Goal: Task Accomplishment & Management: Use online tool/utility

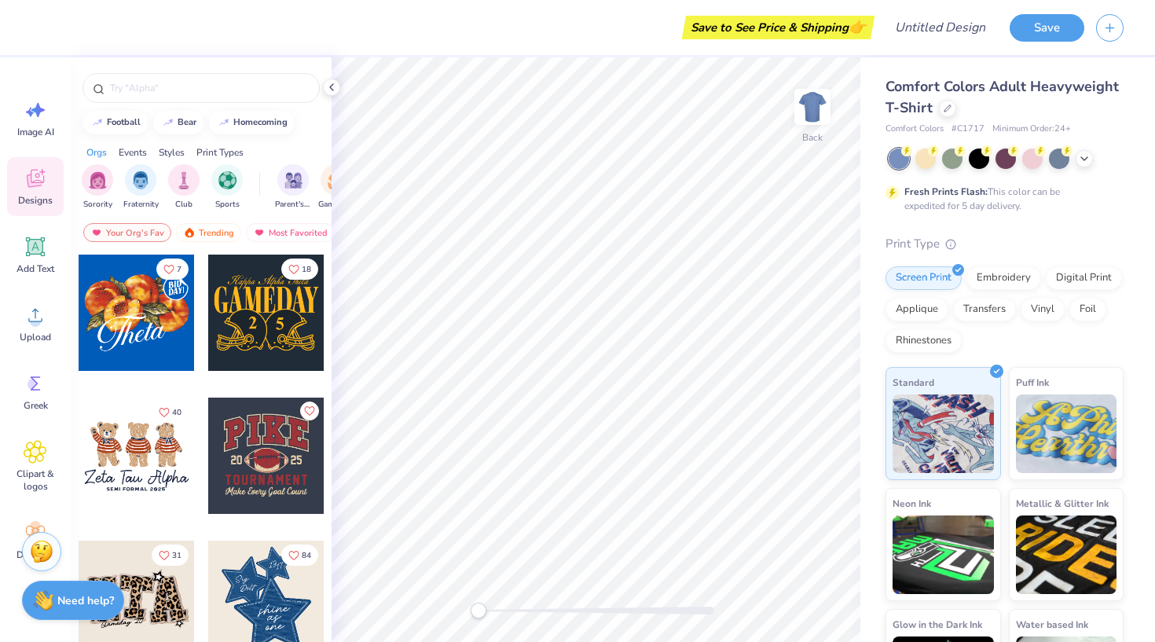
scroll to position [1005, 0]
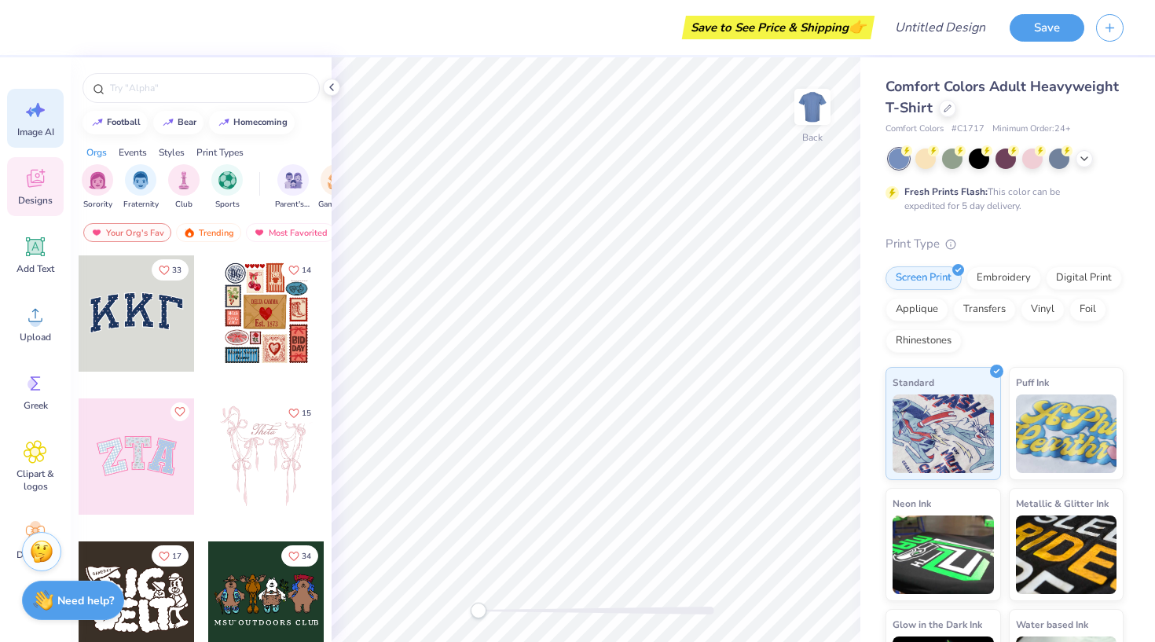
click at [59, 124] on div "Image AI" at bounding box center [35, 118] width 57 height 59
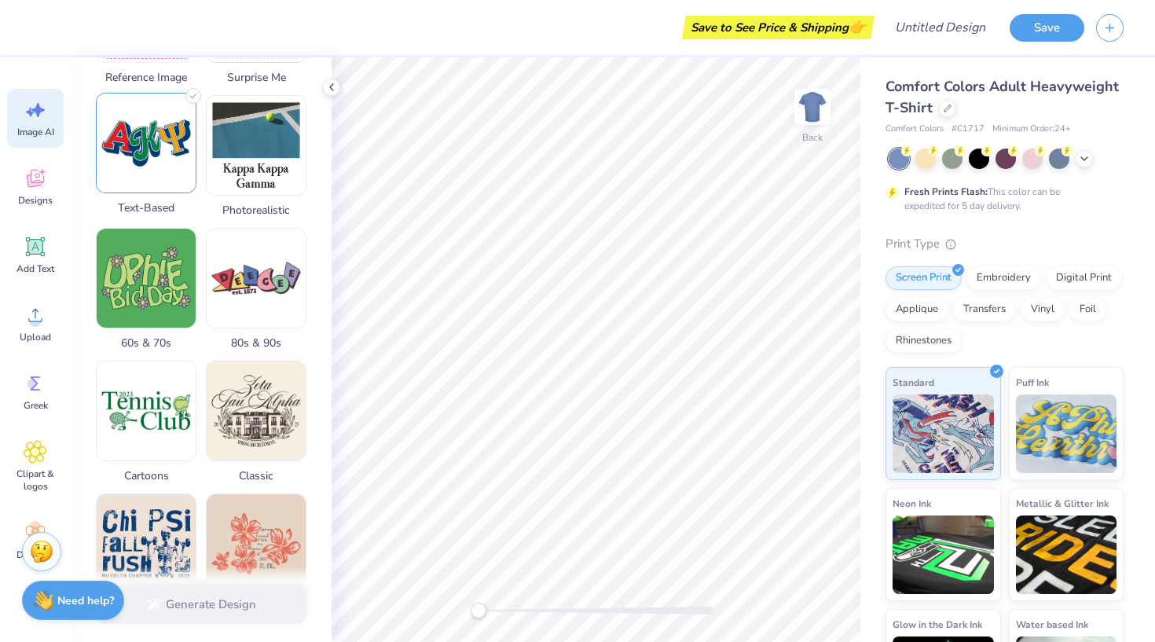
scroll to position [376, 0]
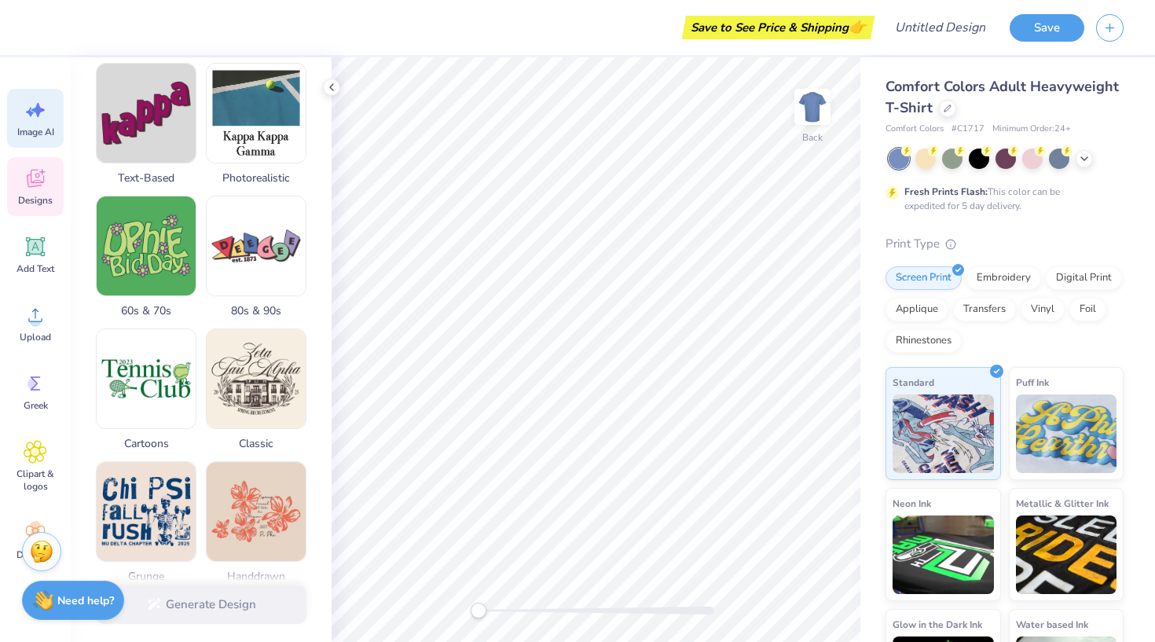
click at [47, 179] on div "Designs" at bounding box center [35, 186] width 57 height 59
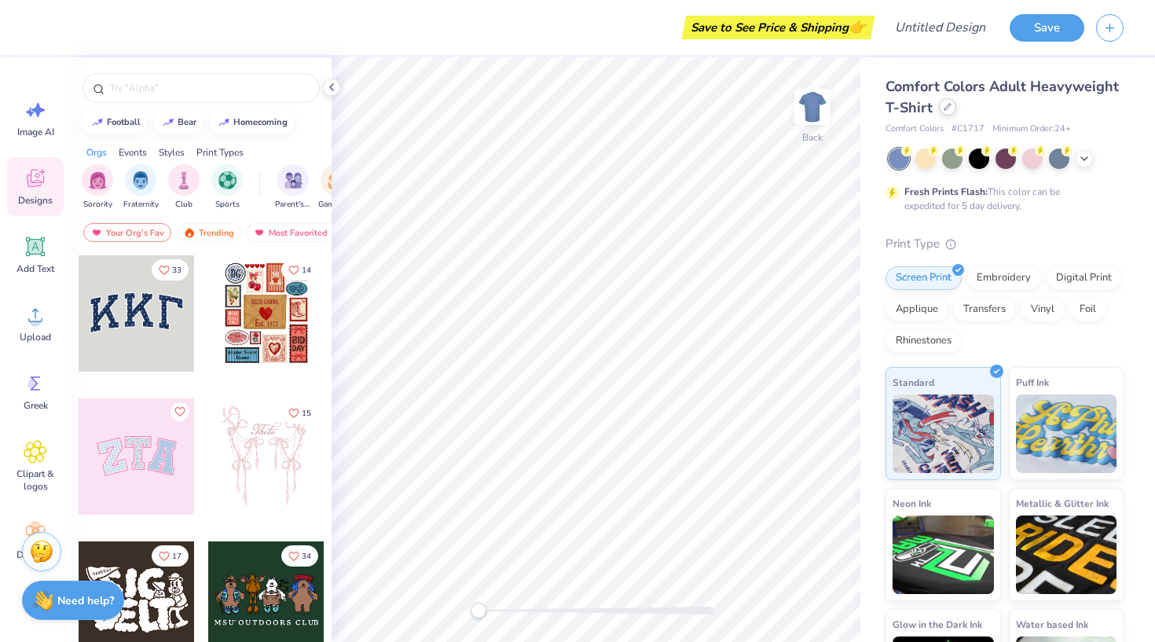
click at [947, 105] on icon at bounding box center [948, 107] width 8 height 8
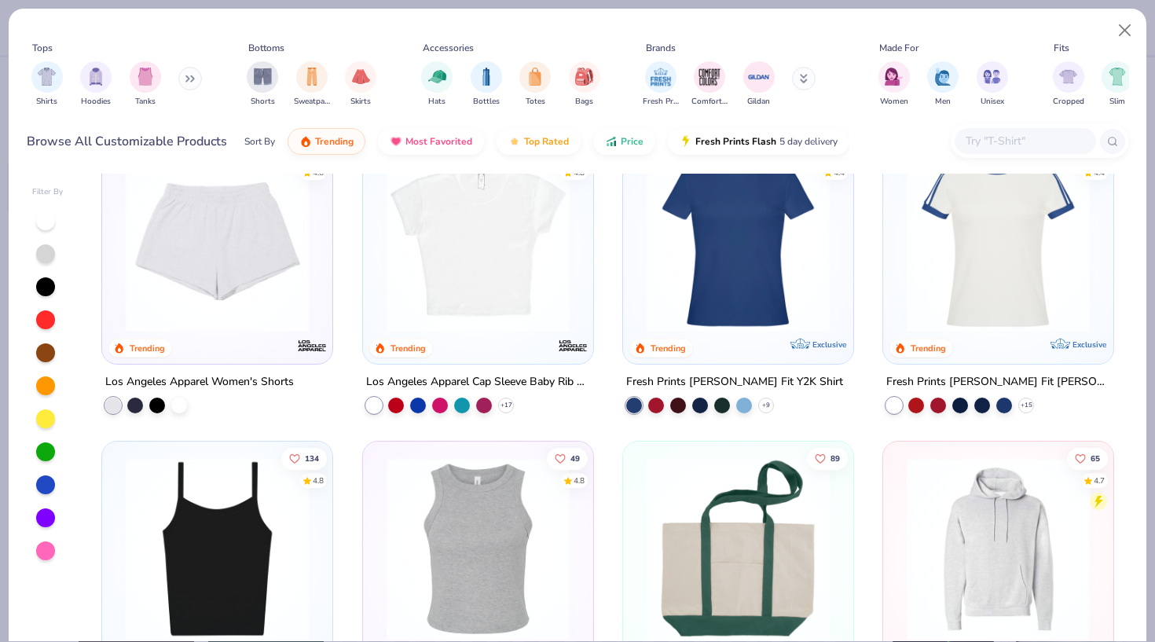
scroll to position [1857, 0]
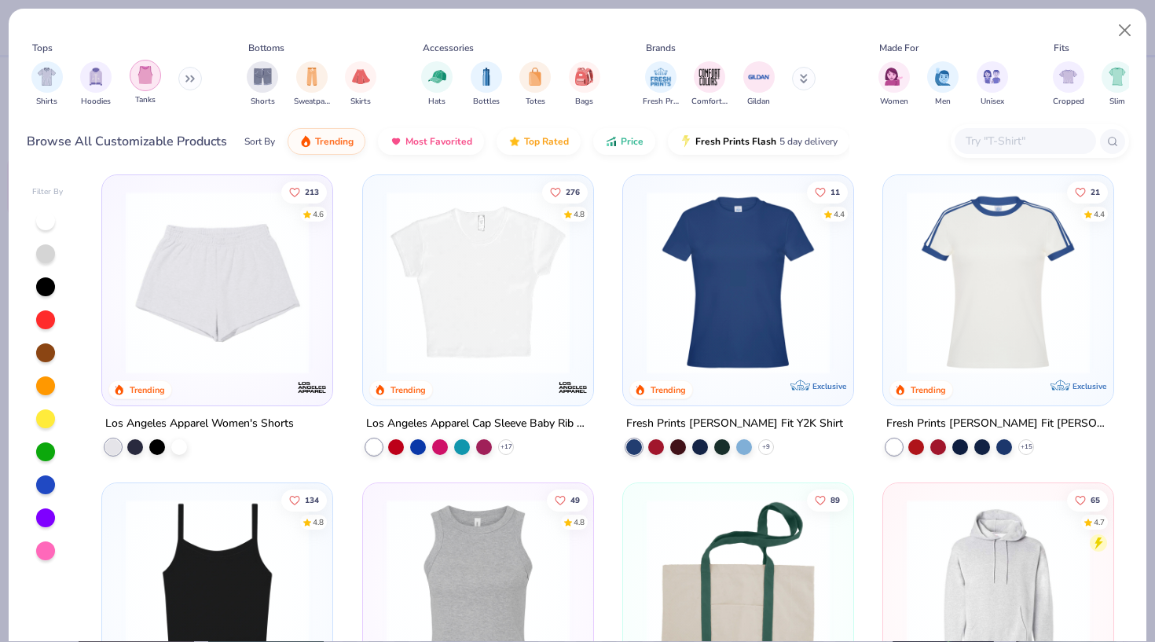
click at [147, 86] on div "filter for Tanks" at bounding box center [145, 75] width 31 height 31
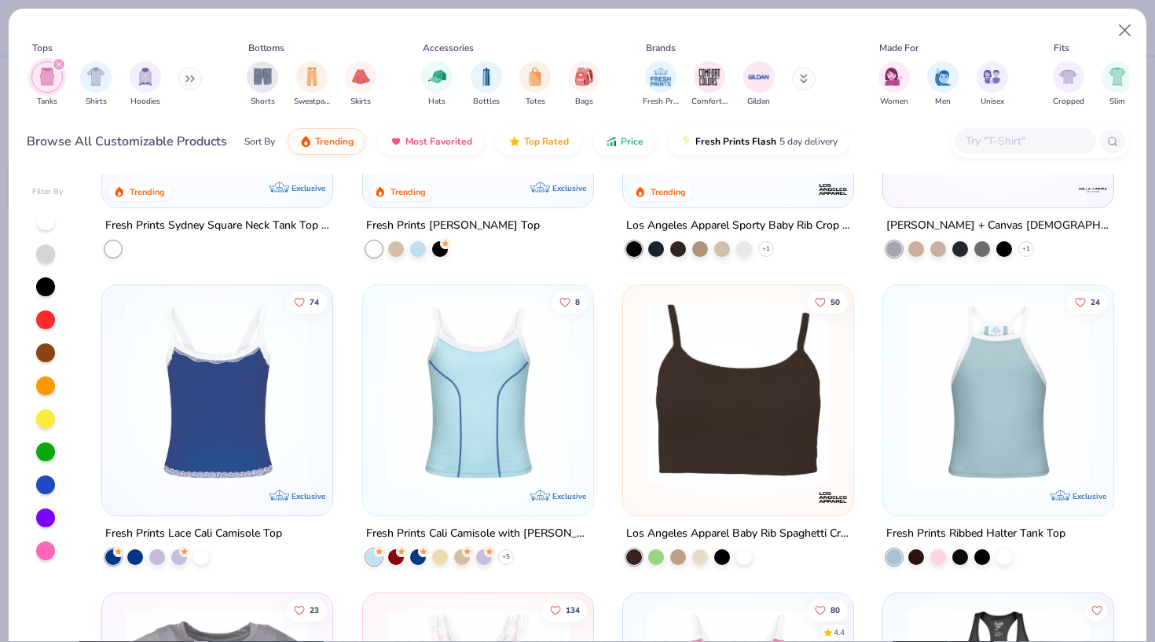
scroll to position [823, 0]
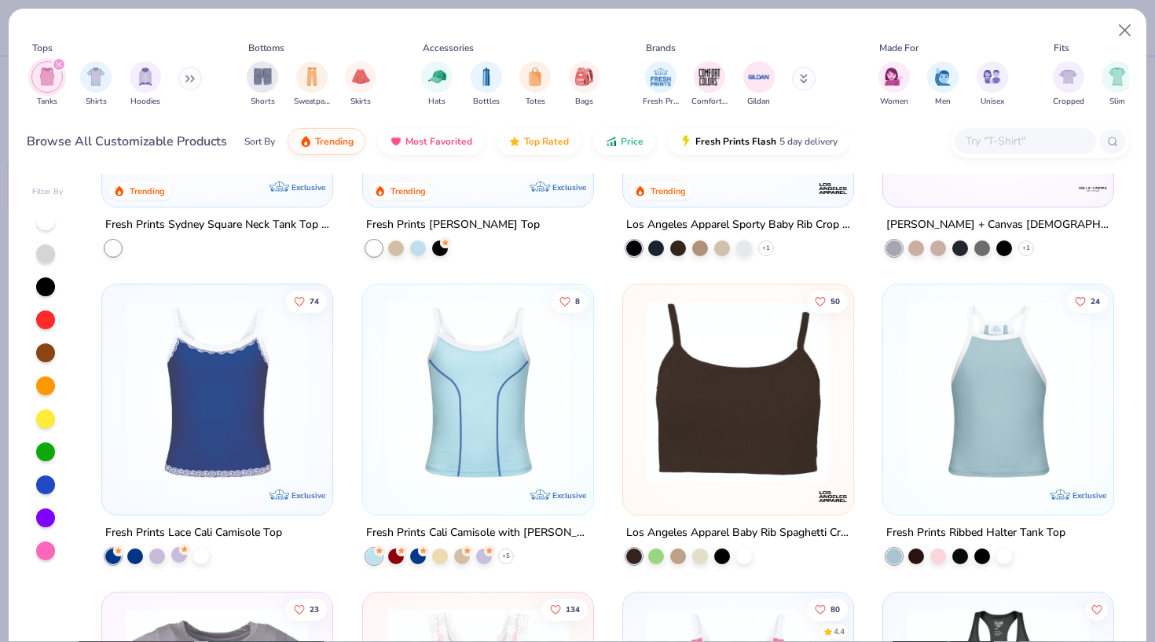
click at [183, 557] on div at bounding box center [179, 555] width 16 height 16
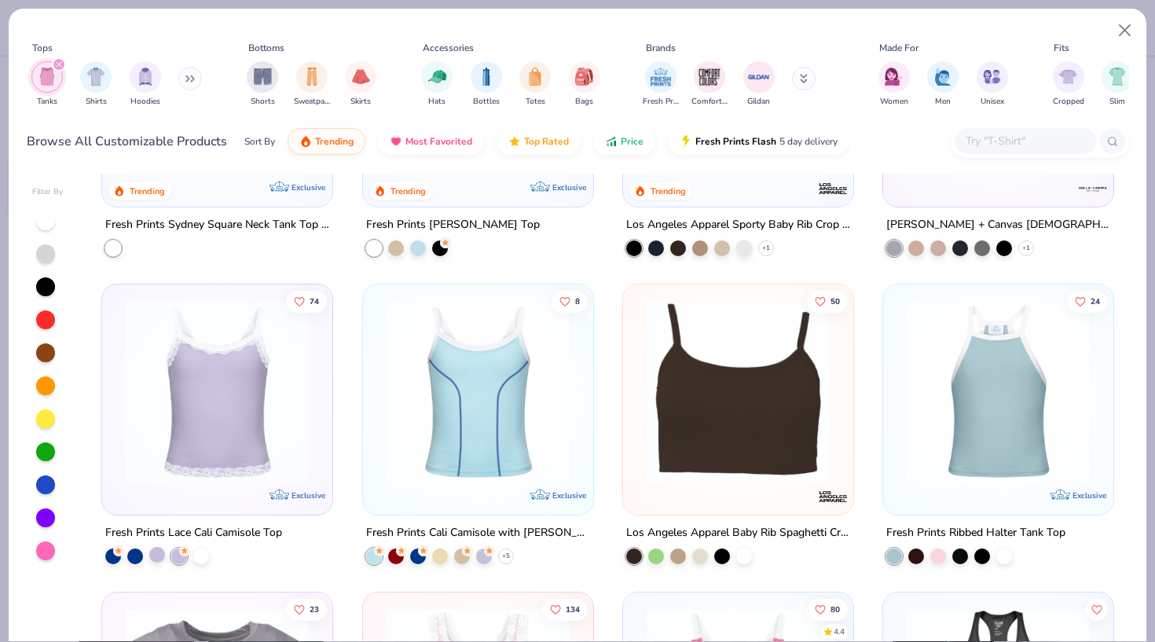
click at [163, 555] on div at bounding box center [157, 555] width 16 height 16
click at [203, 557] on div at bounding box center [201, 555] width 16 height 16
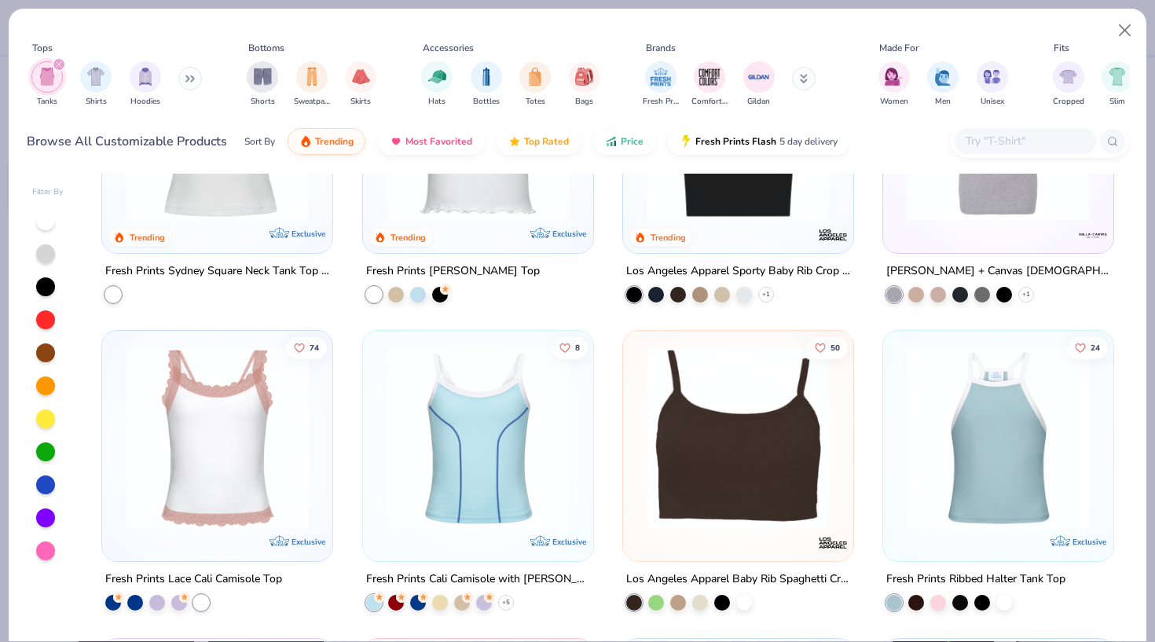
scroll to position [775, 0]
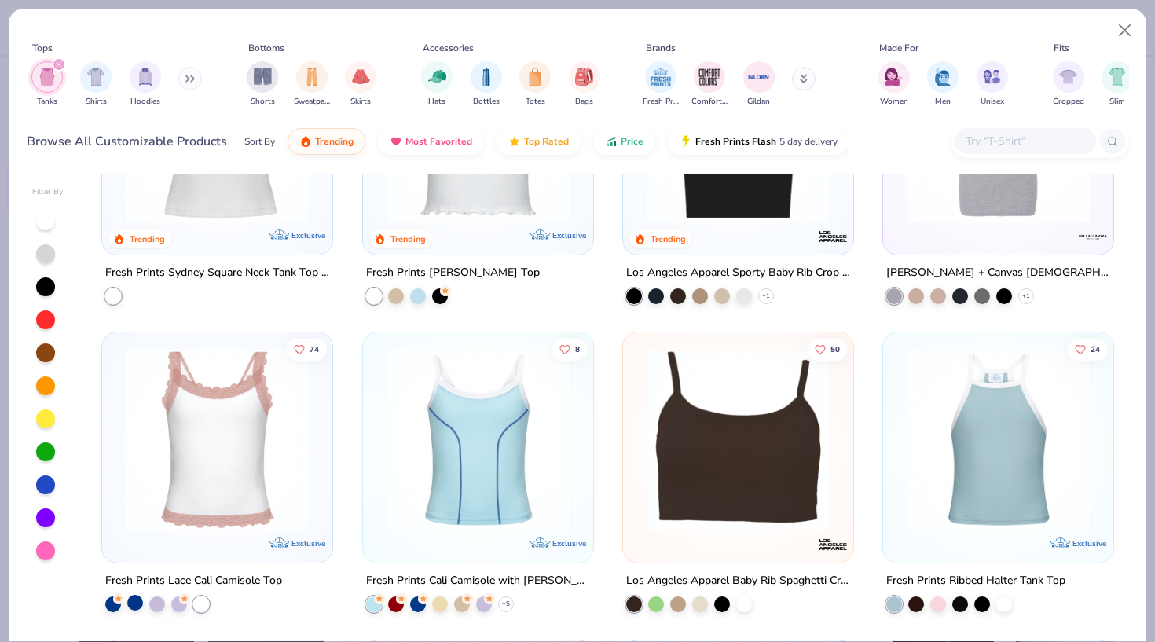
click at [139, 607] on div at bounding box center [135, 603] width 16 height 16
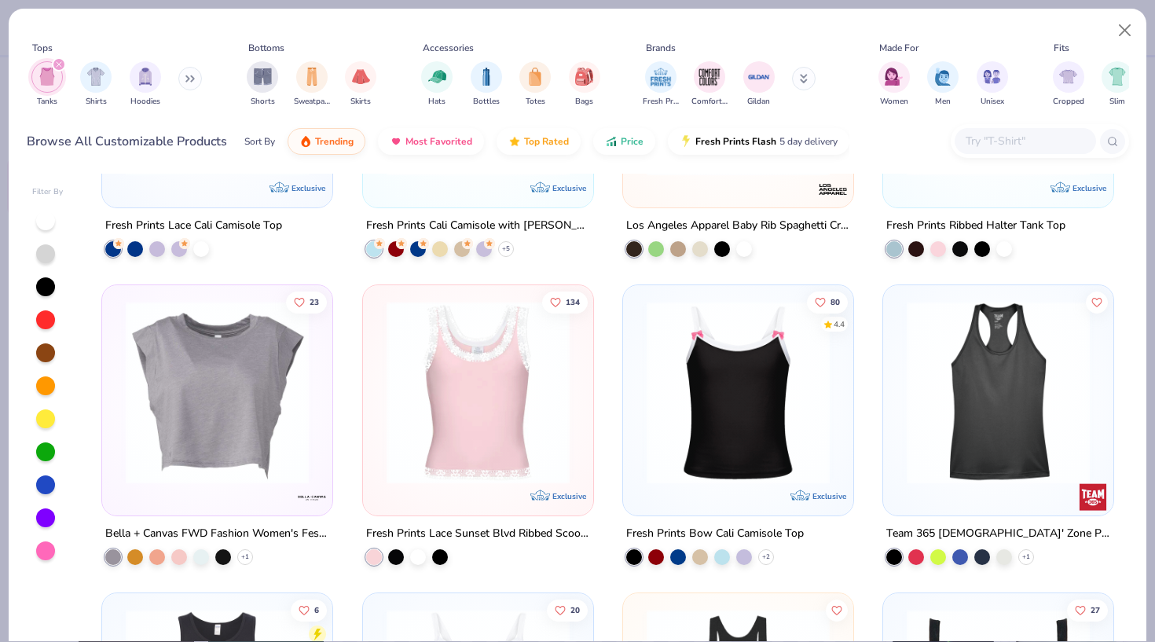
scroll to position [1131, 0]
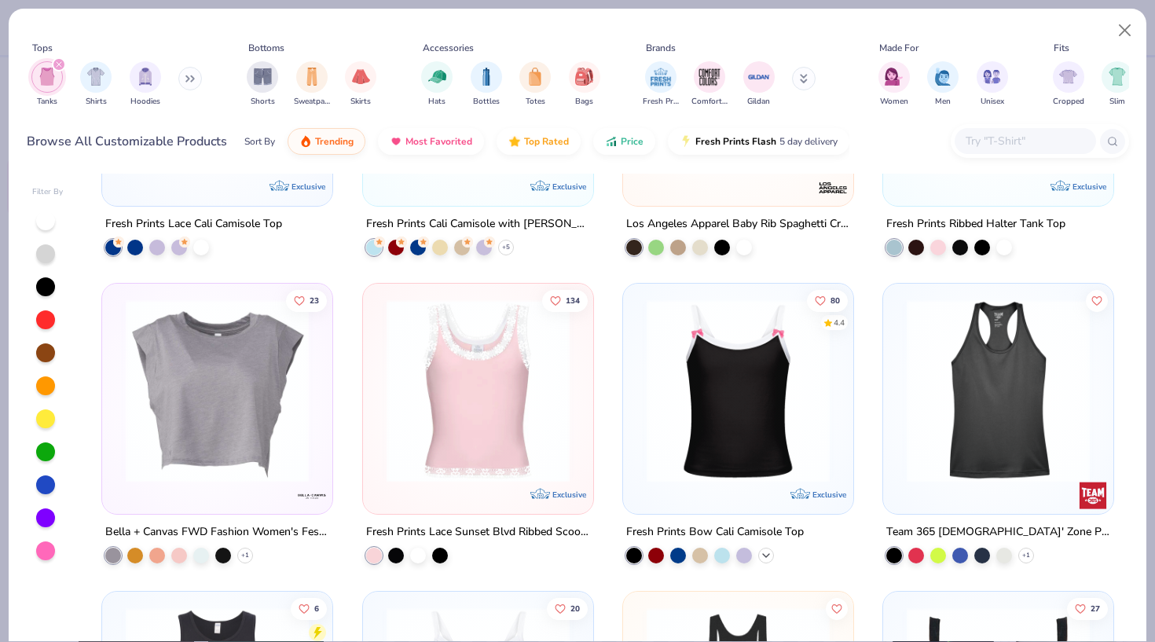
click at [770, 555] on icon at bounding box center [766, 555] width 13 height 13
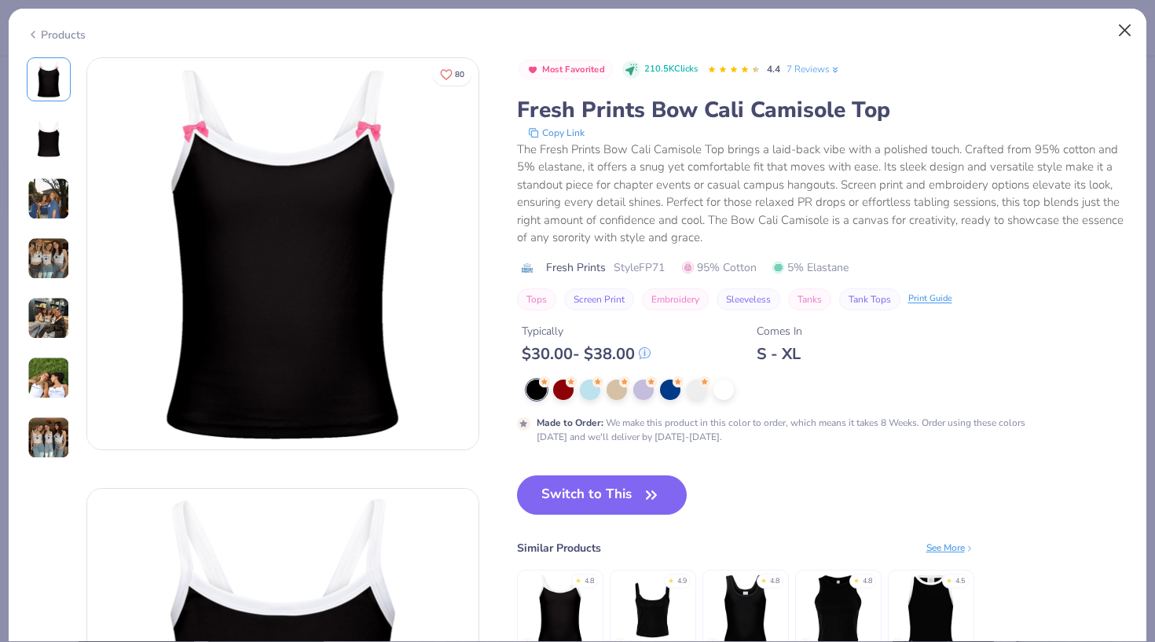
click at [1120, 27] on button "Close" at bounding box center [1125, 31] width 30 height 30
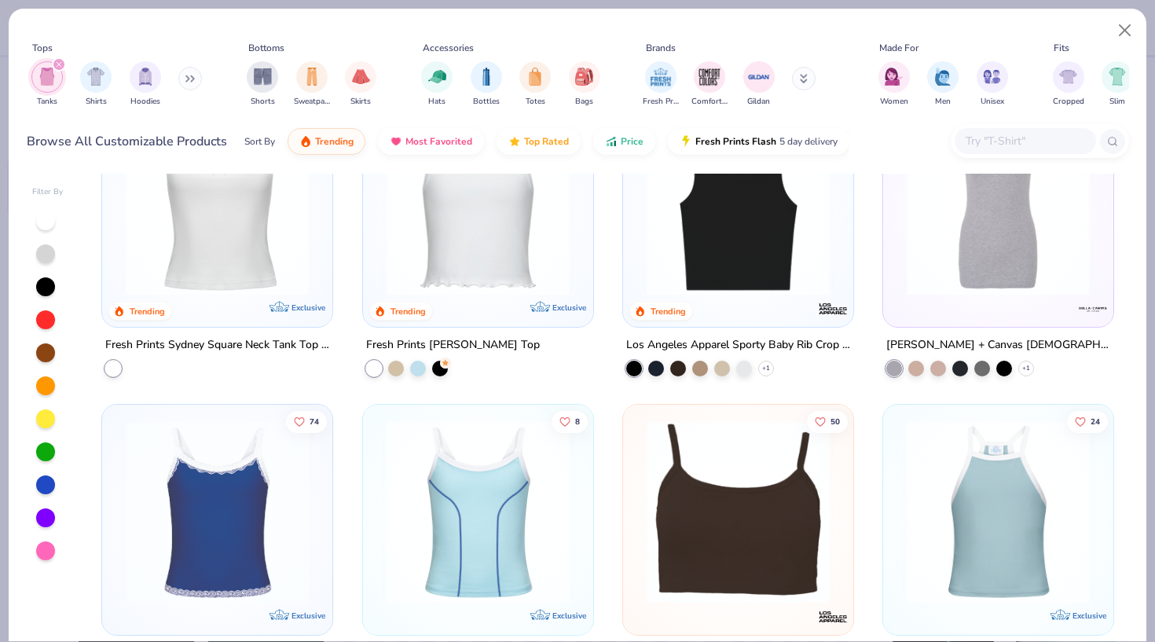
scroll to position [874, 0]
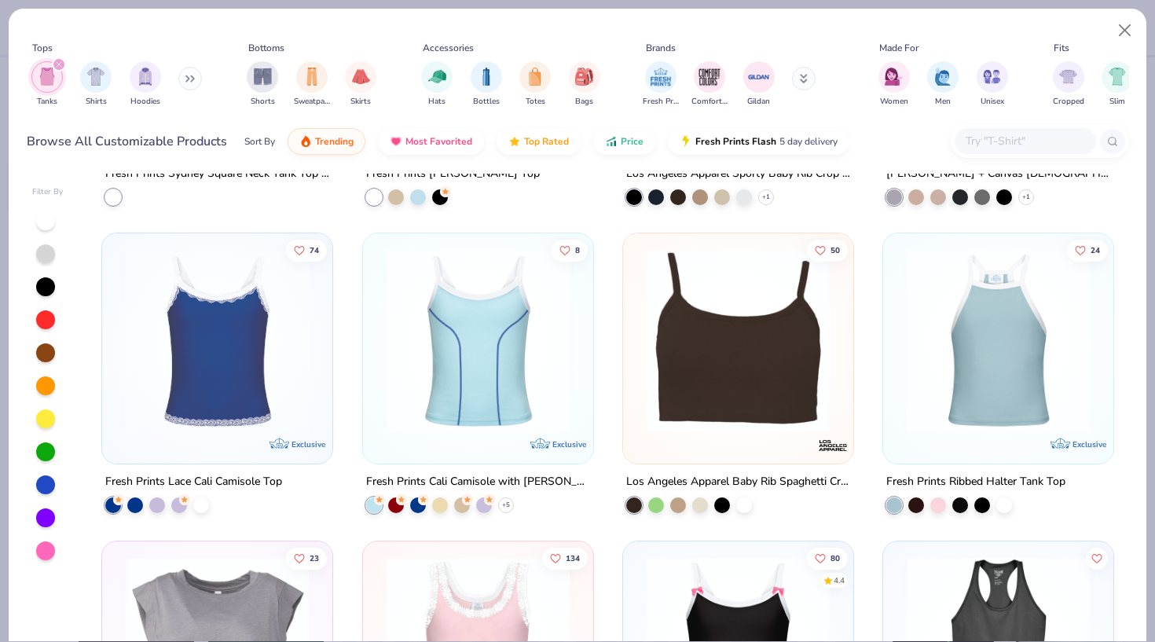
click at [563, 436] on div at bounding box center [478, 344] width 214 height 207
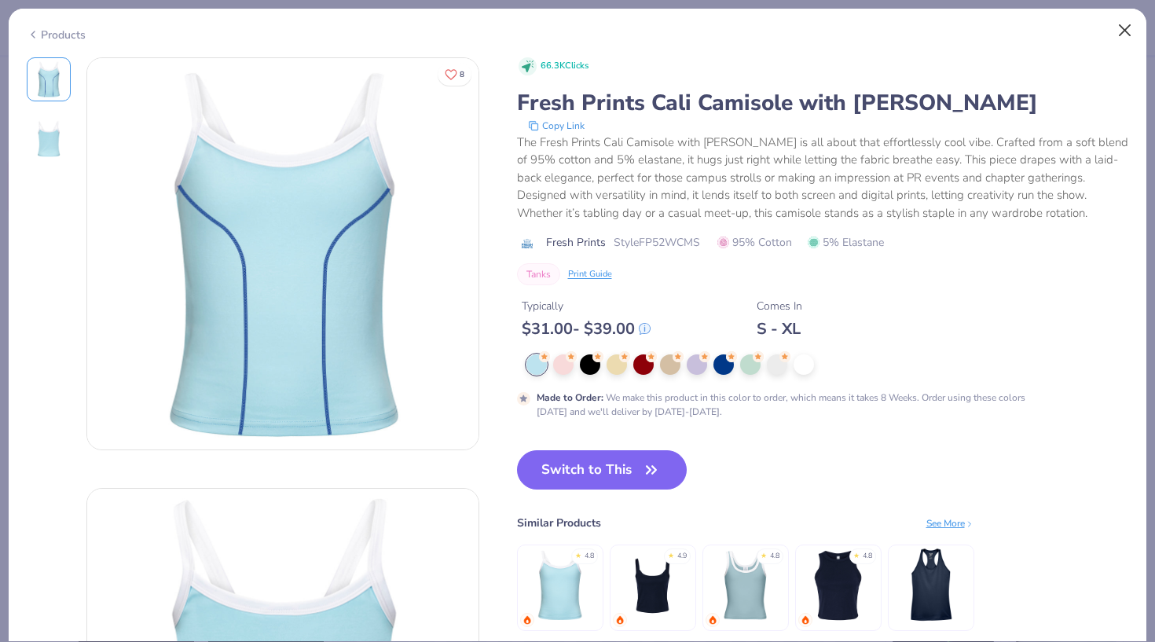
click at [1116, 27] on button "Close" at bounding box center [1125, 31] width 30 height 30
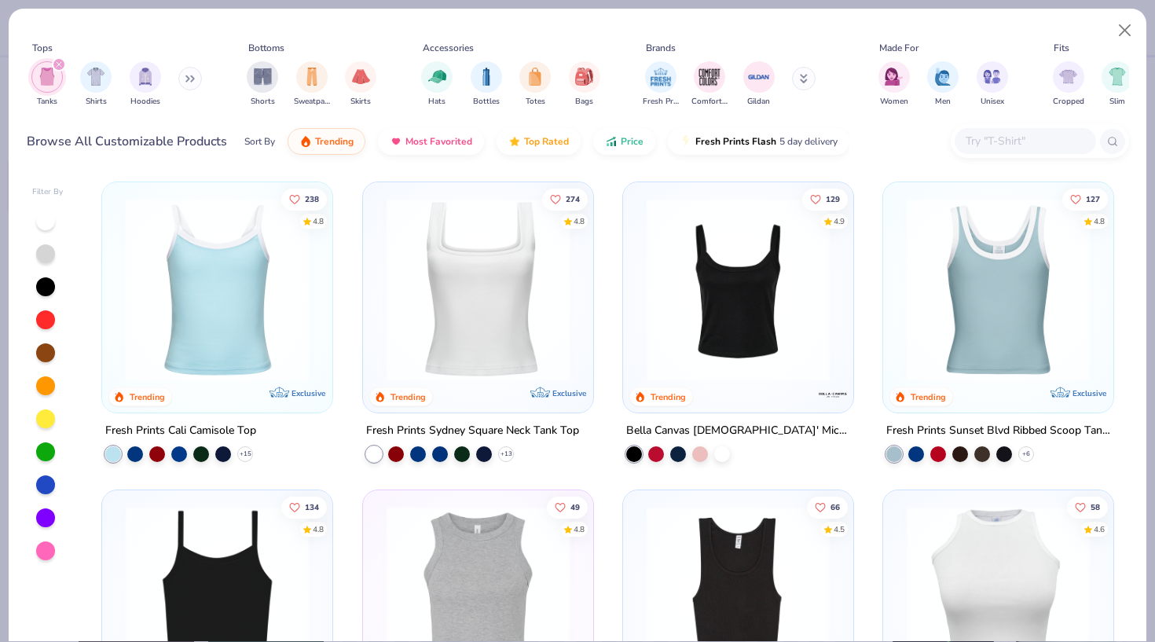
click at [781, 368] on img at bounding box center [738, 289] width 199 height 183
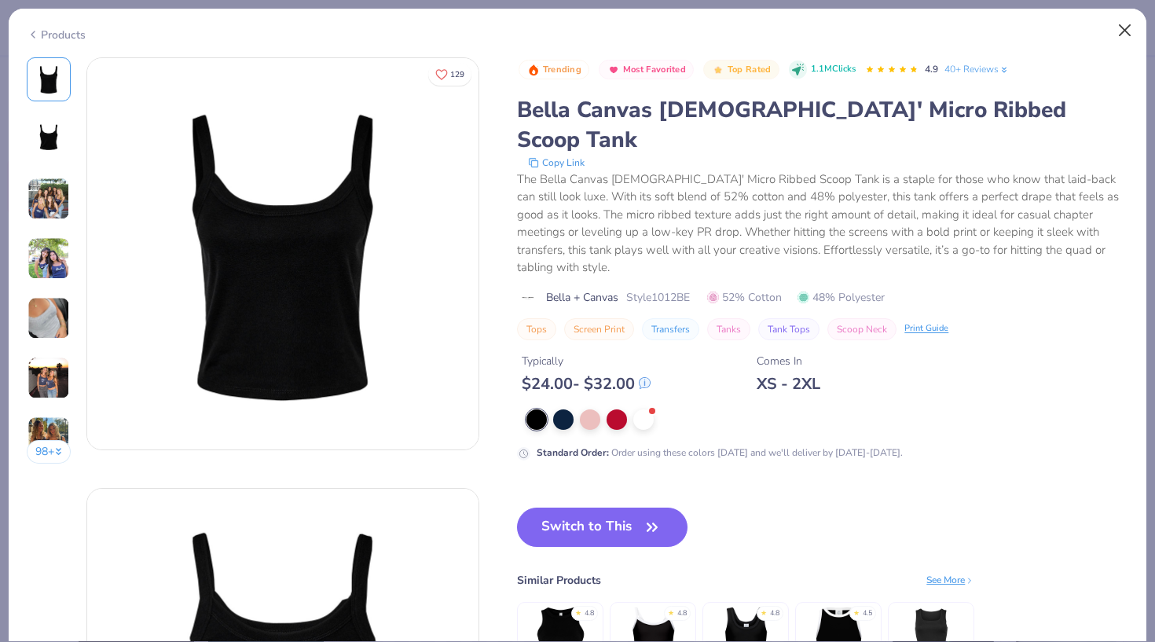
click at [1120, 26] on button "Close" at bounding box center [1125, 31] width 30 height 30
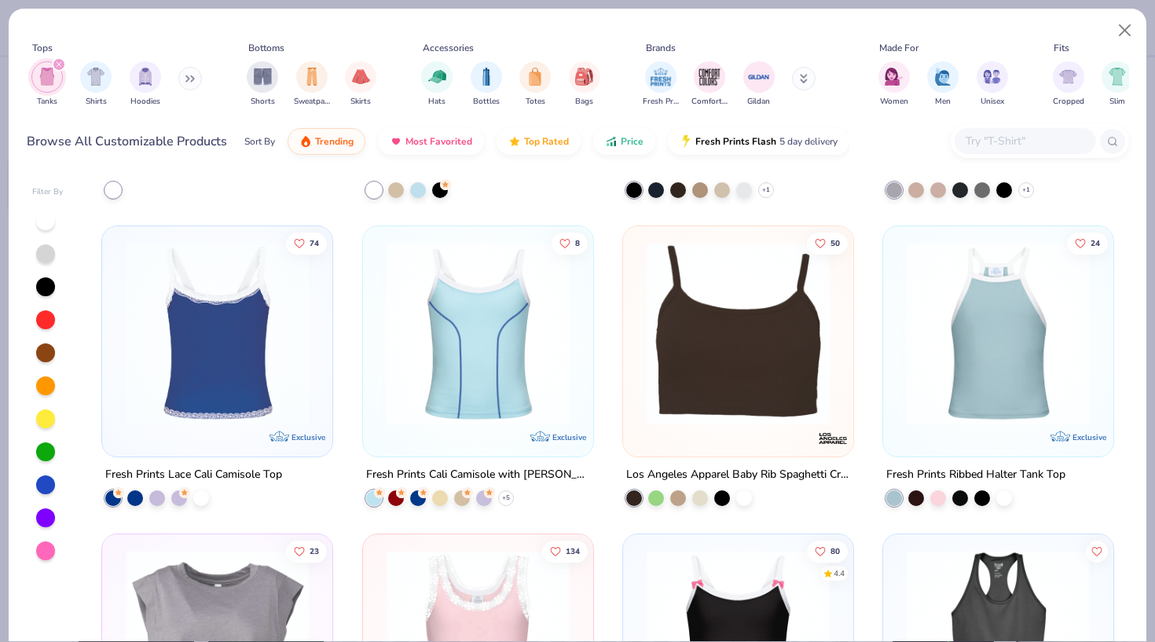
scroll to position [974, 0]
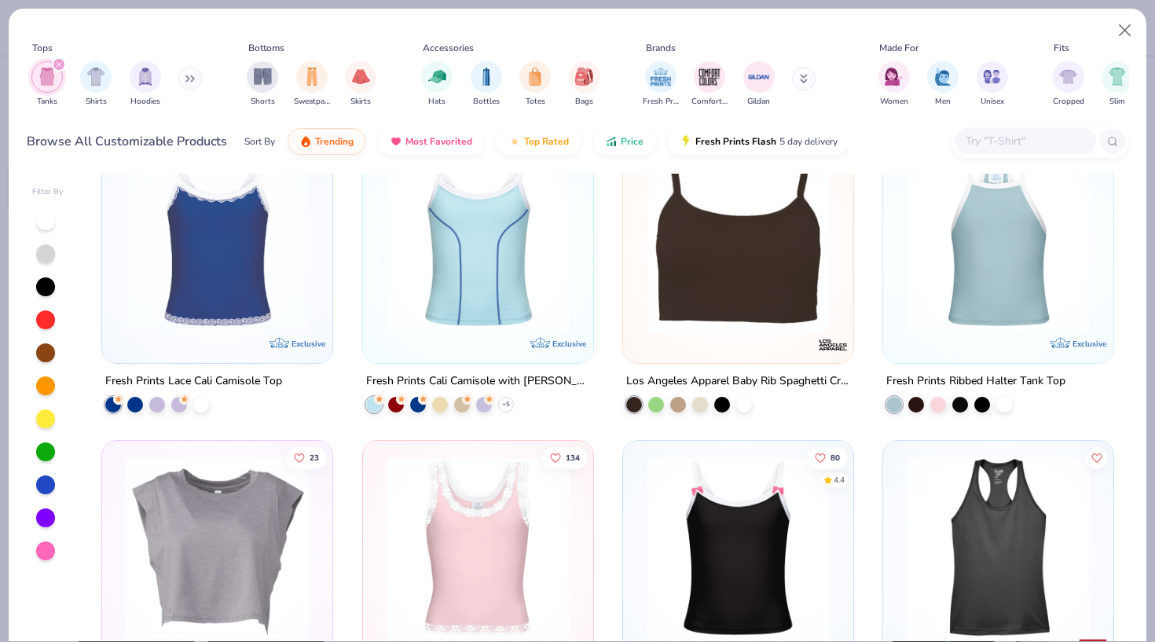
click at [667, 594] on img at bounding box center [738, 547] width 199 height 183
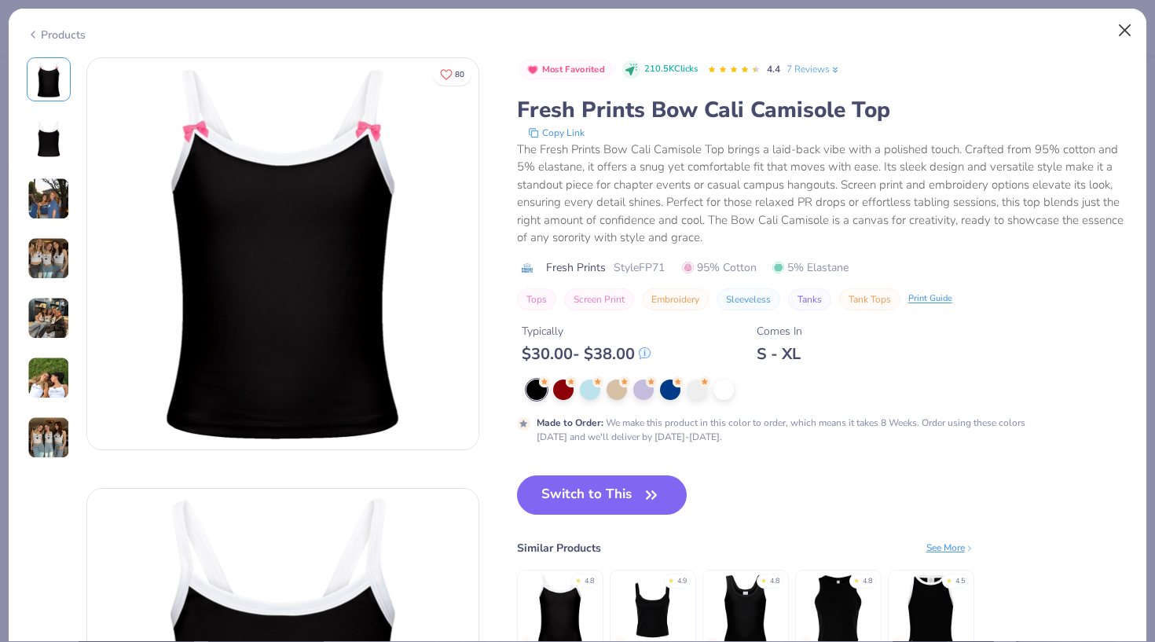
click at [1123, 31] on button "Close" at bounding box center [1125, 31] width 30 height 30
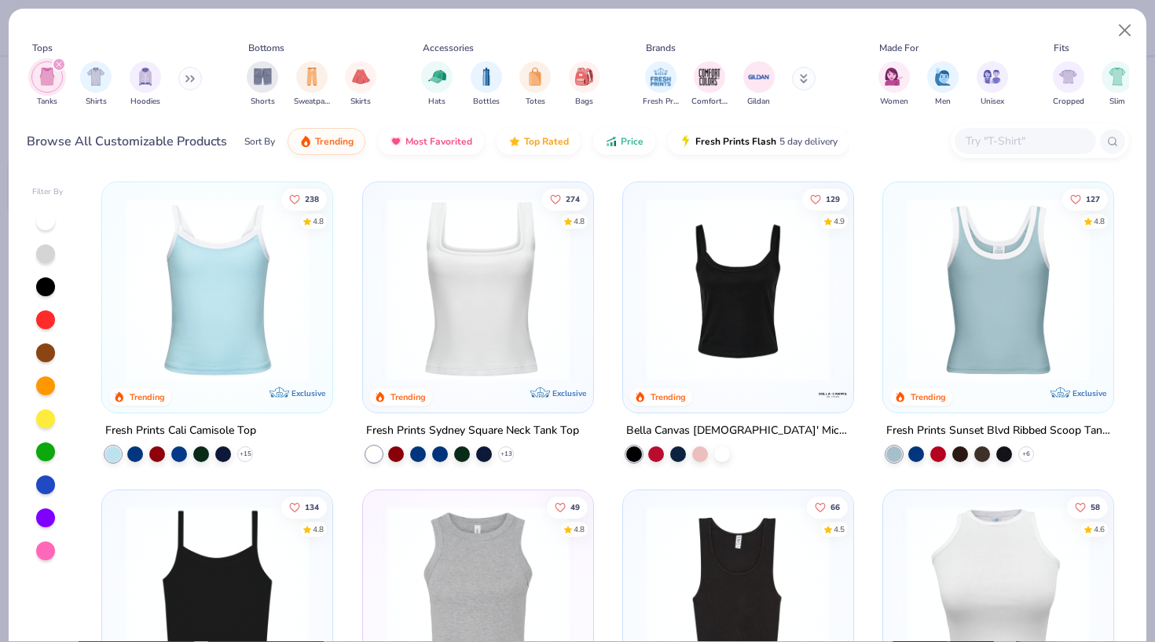
click at [225, 324] on img at bounding box center [217, 289] width 199 height 183
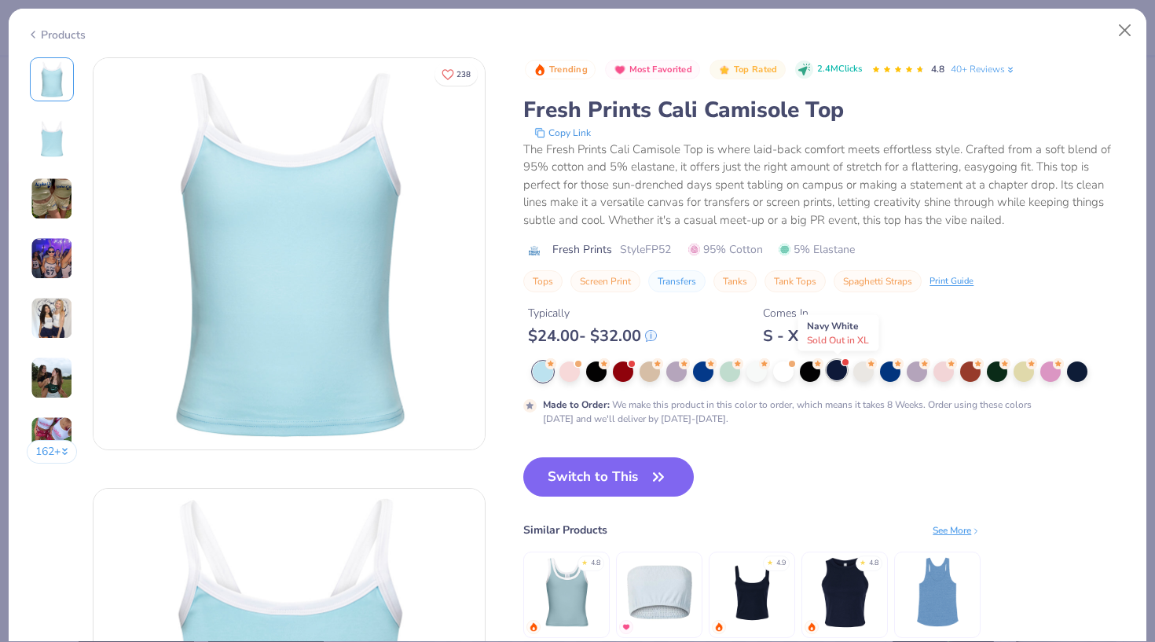
click at [839, 379] on div at bounding box center [837, 370] width 20 height 20
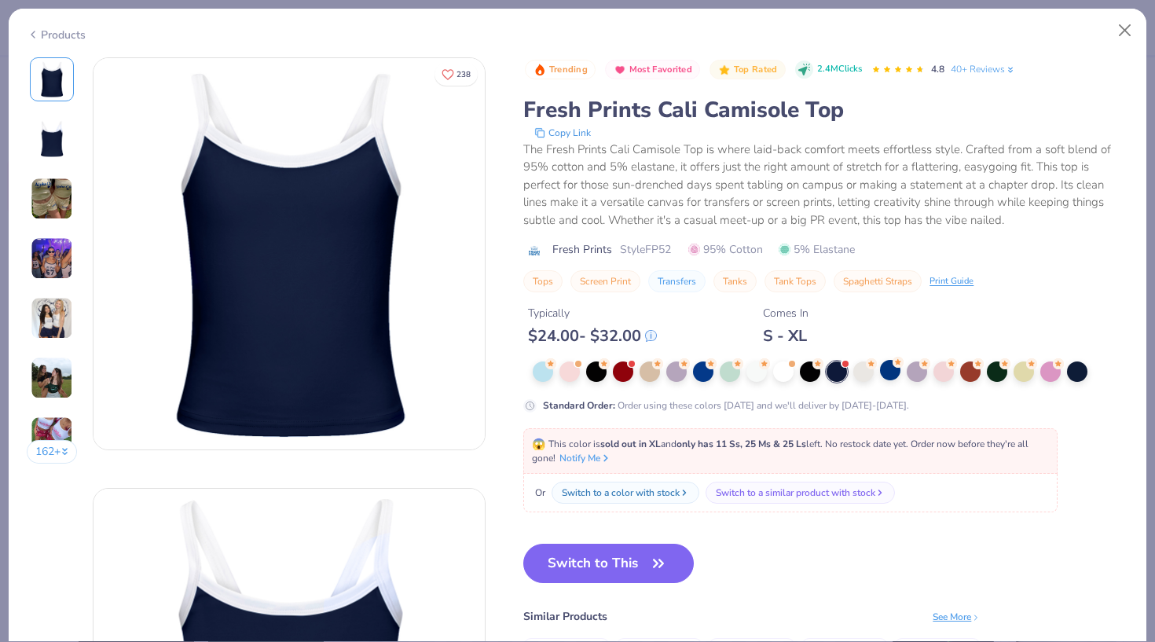
click at [900, 380] on div at bounding box center [890, 370] width 20 height 20
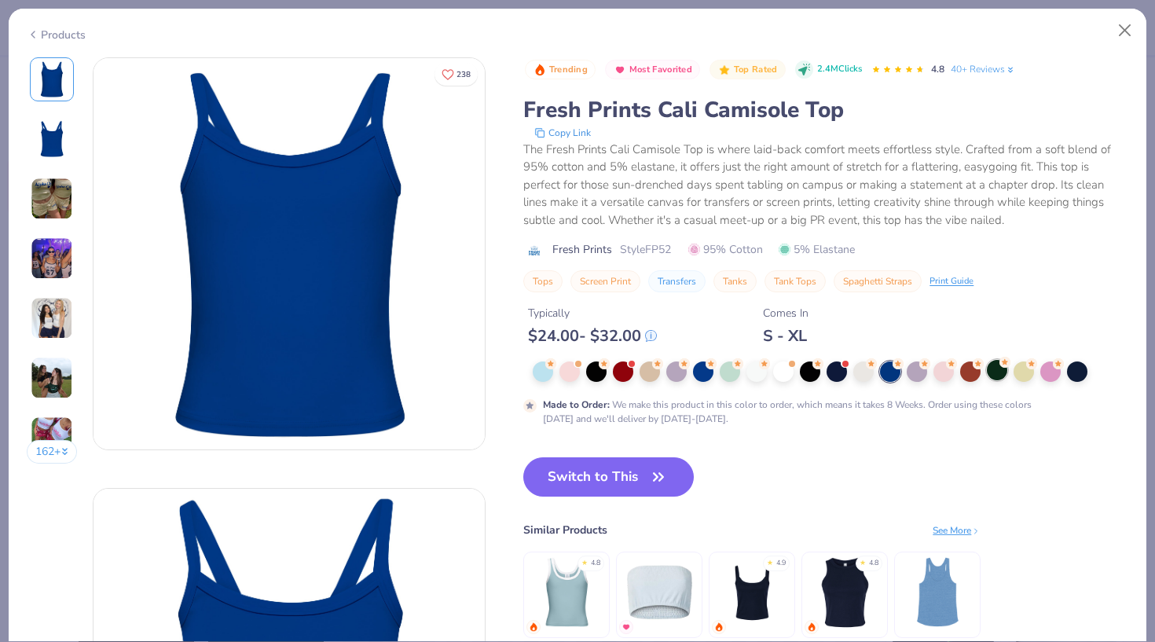
click at [997, 376] on div at bounding box center [997, 370] width 20 height 20
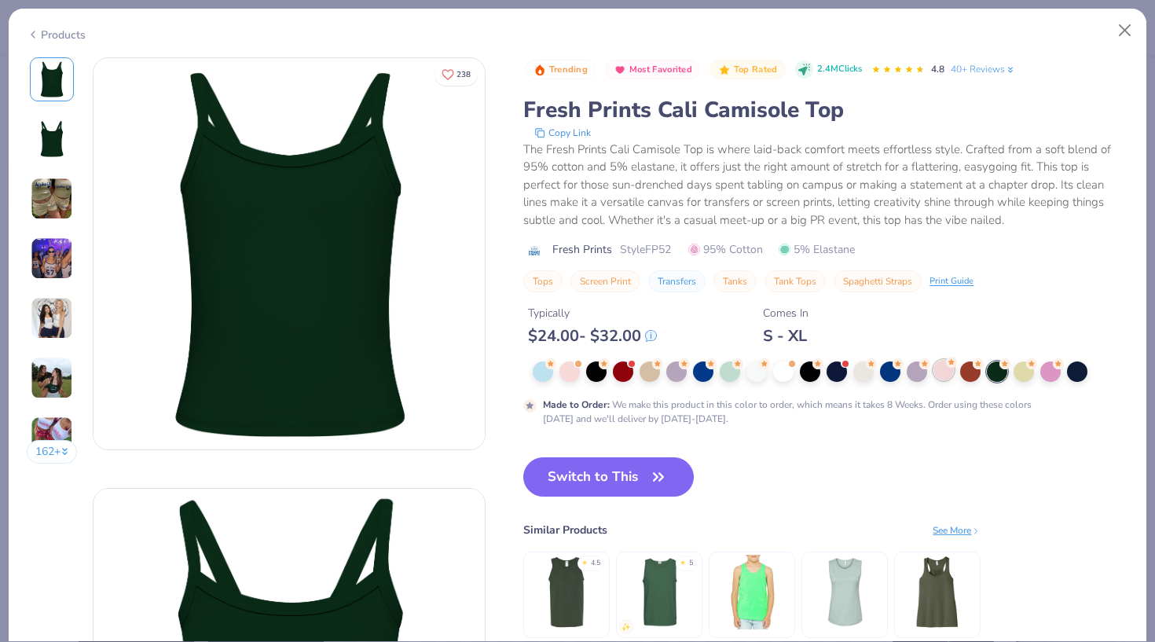
click at [937, 376] on div at bounding box center [943, 370] width 20 height 20
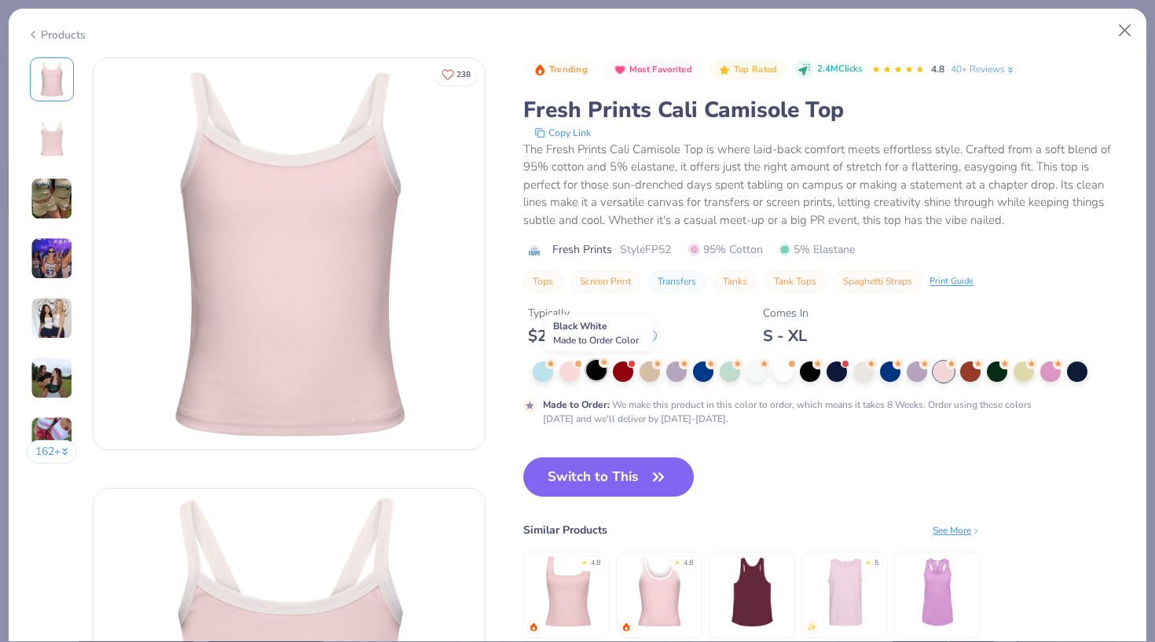
click at [595, 375] on div at bounding box center [596, 370] width 20 height 20
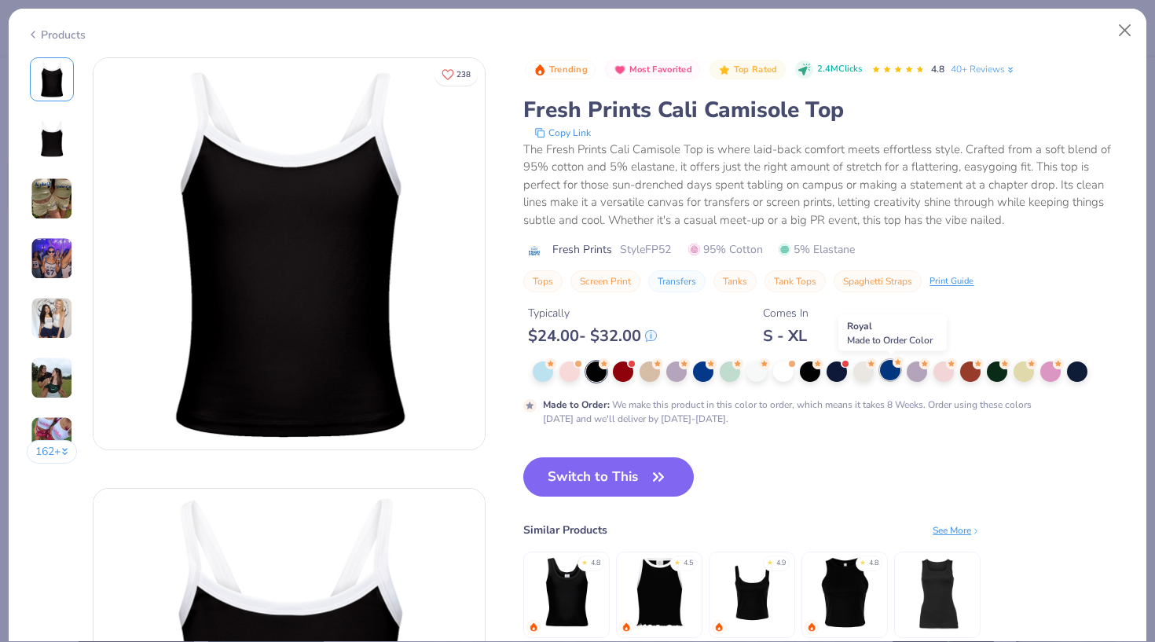
click at [883, 376] on div at bounding box center [890, 370] width 20 height 20
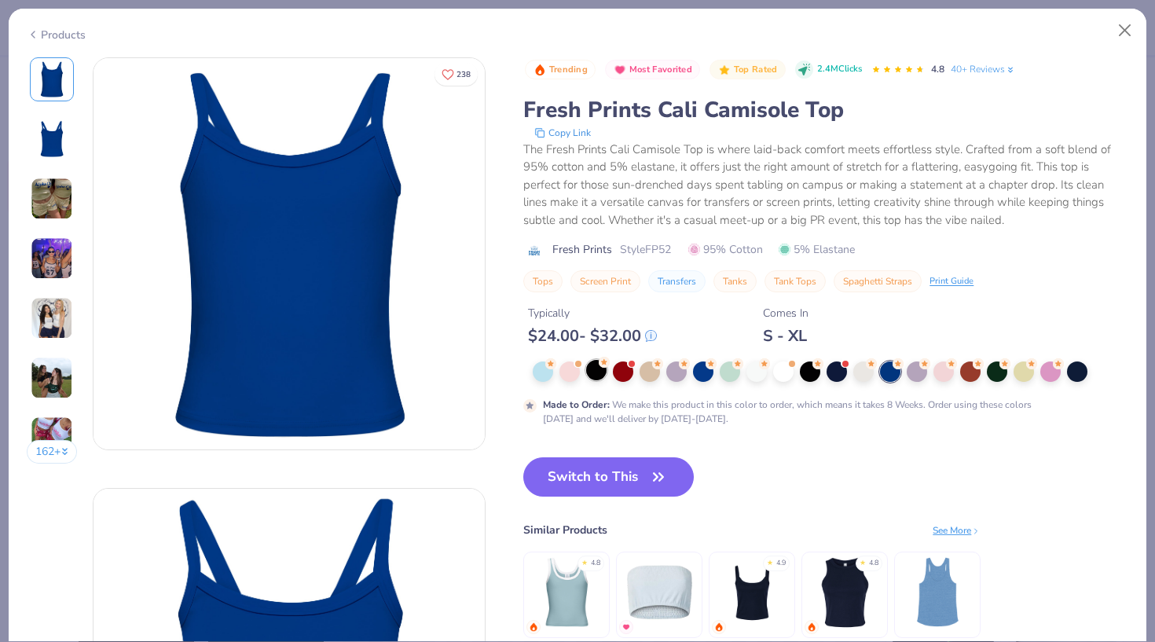
click at [599, 371] on div at bounding box center [596, 370] width 20 height 20
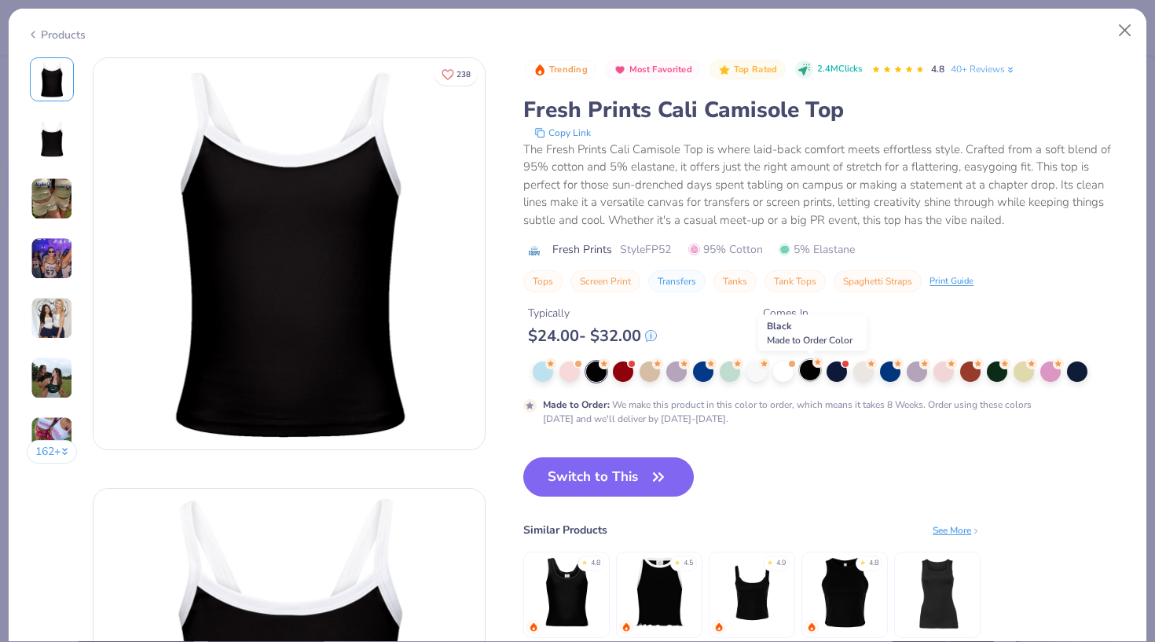
click at [817, 376] on div at bounding box center [810, 370] width 20 height 20
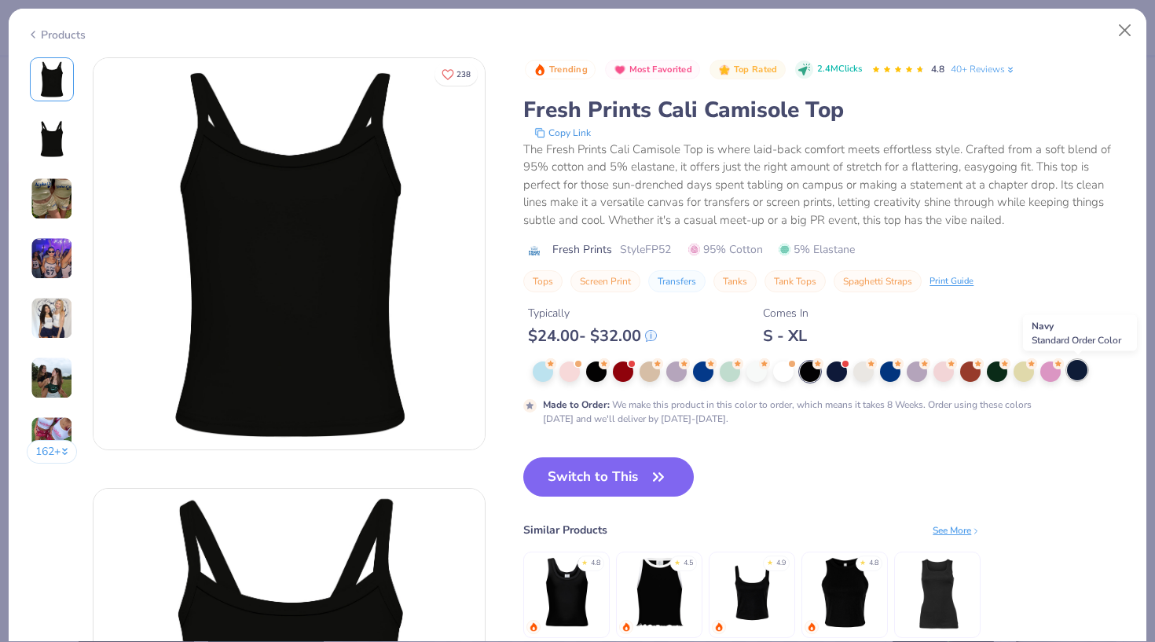
click at [1084, 376] on div at bounding box center [1077, 370] width 20 height 20
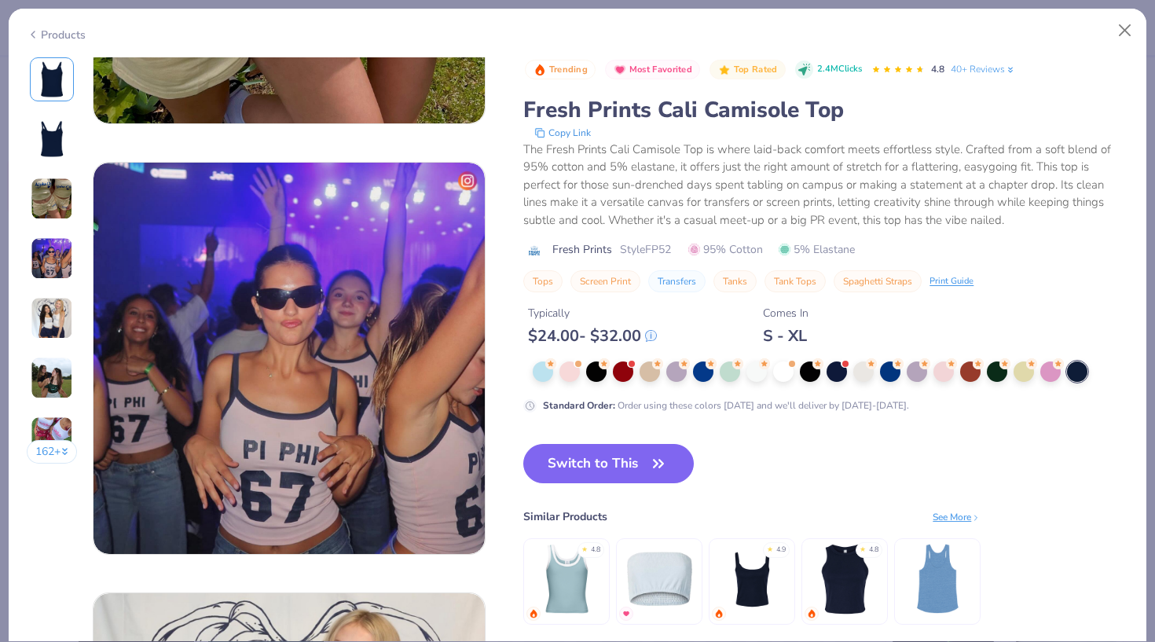
scroll to position [1709, 0]
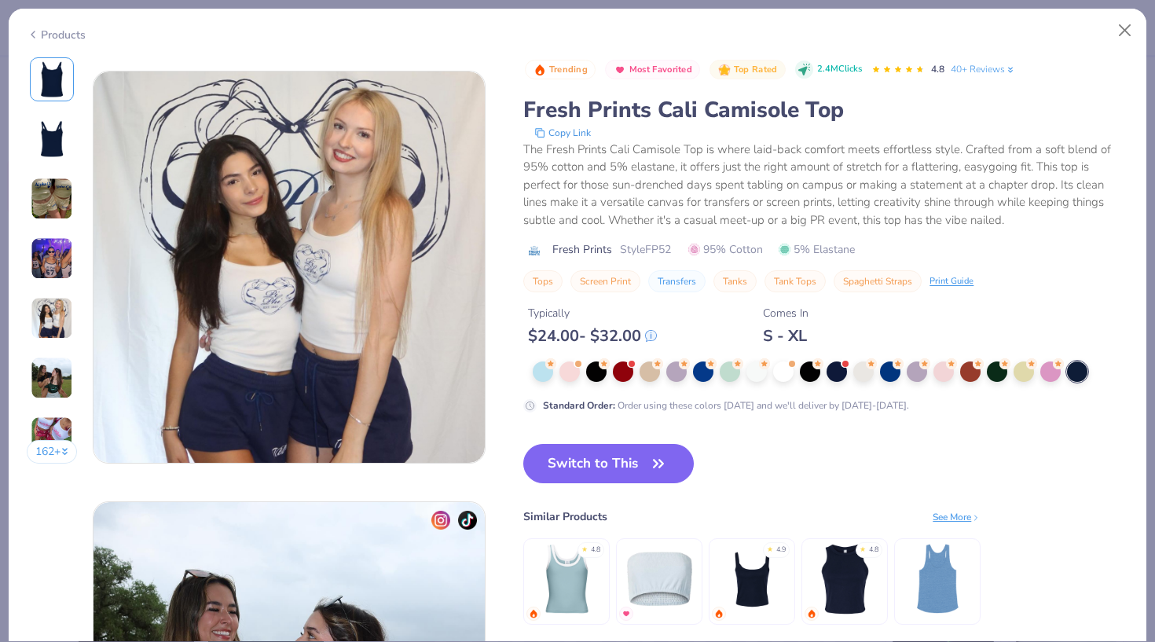
click at [1106, 38] on div "Products" at bounding box center [578, 29] width 1138 height 41
click at [1122, 38] on button "Close" at bounding box center [1125, 31] width 30 height 30
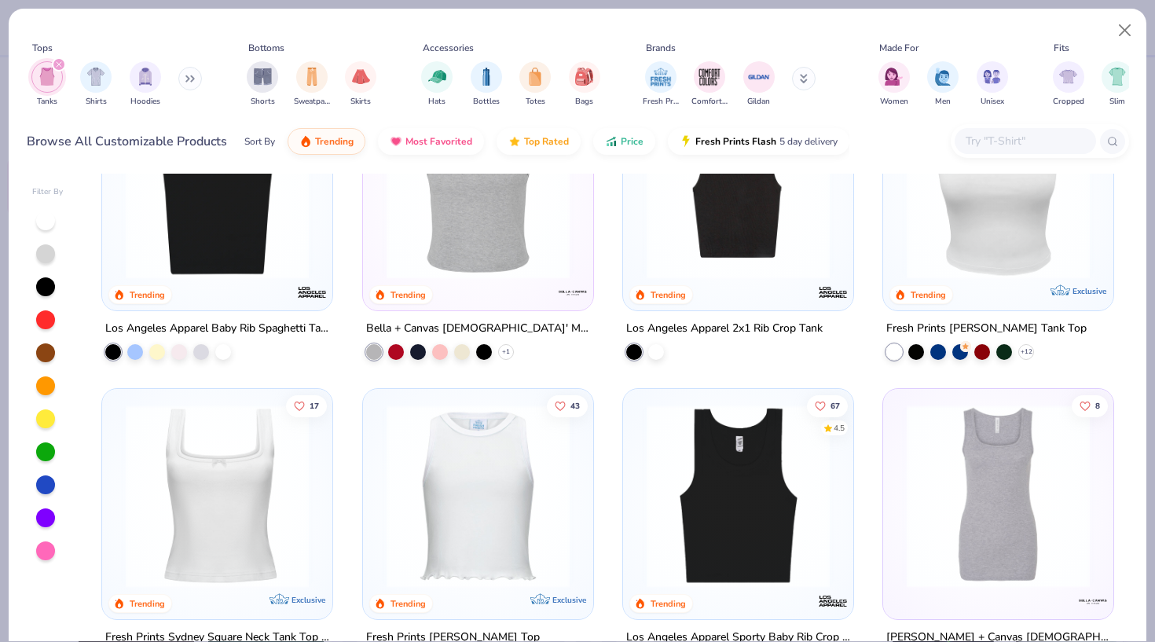
scroll to position [822, 0]
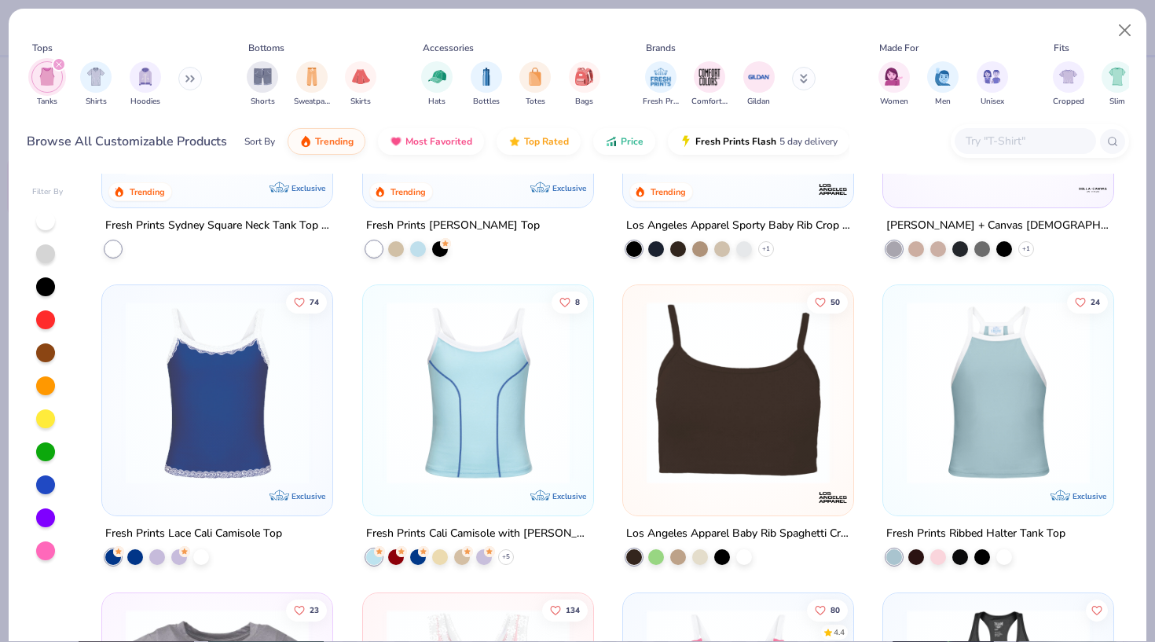
click at [486, 354] on img at bounding box center [478, 392] width 199 height 183
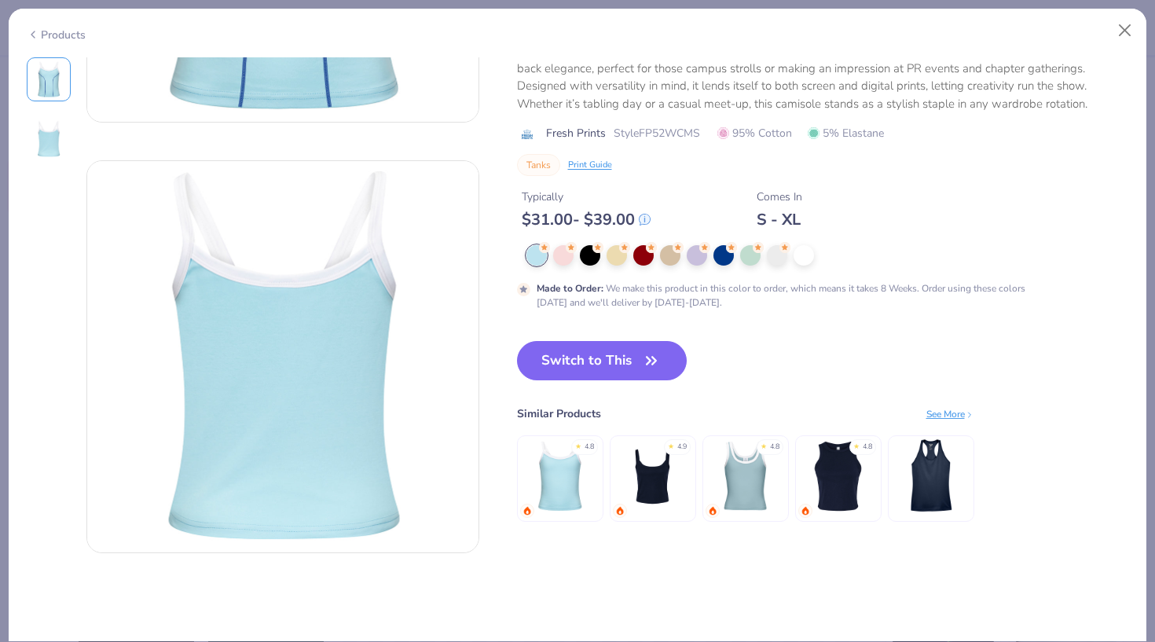
scroll to position [331, 0]
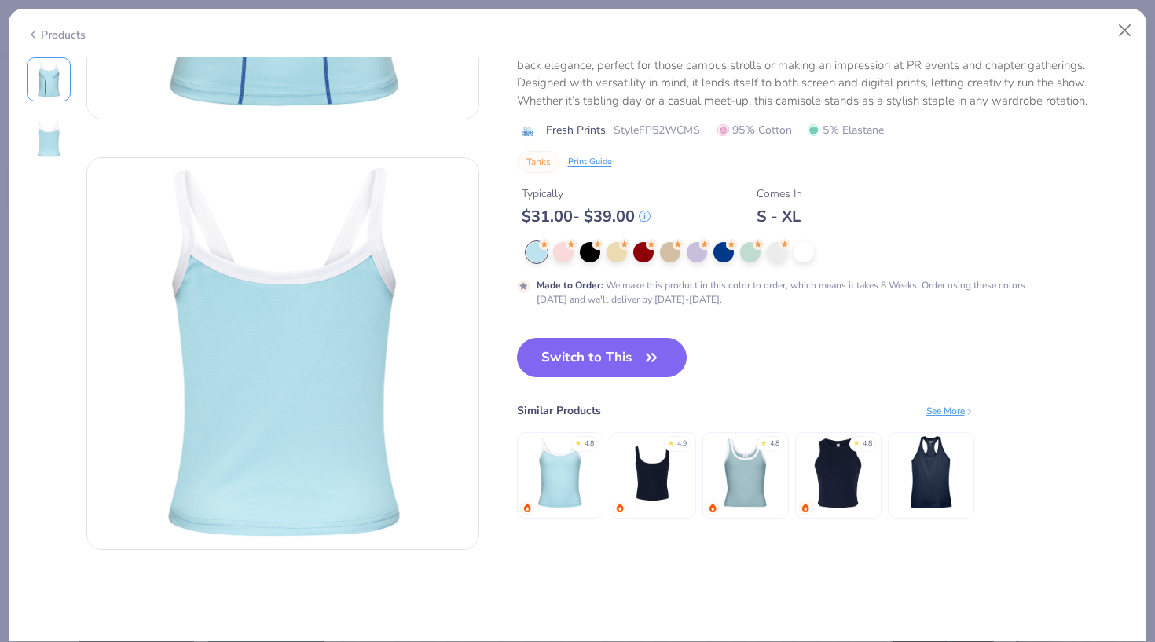
click at [585, 264] on div "Made to Order : We make this product in this color to order, which means it tak…" at bounding box center [823, 274] width 612 height 64
click at [588, 261] on div at bounding box center [590, 250] width 20 height 20
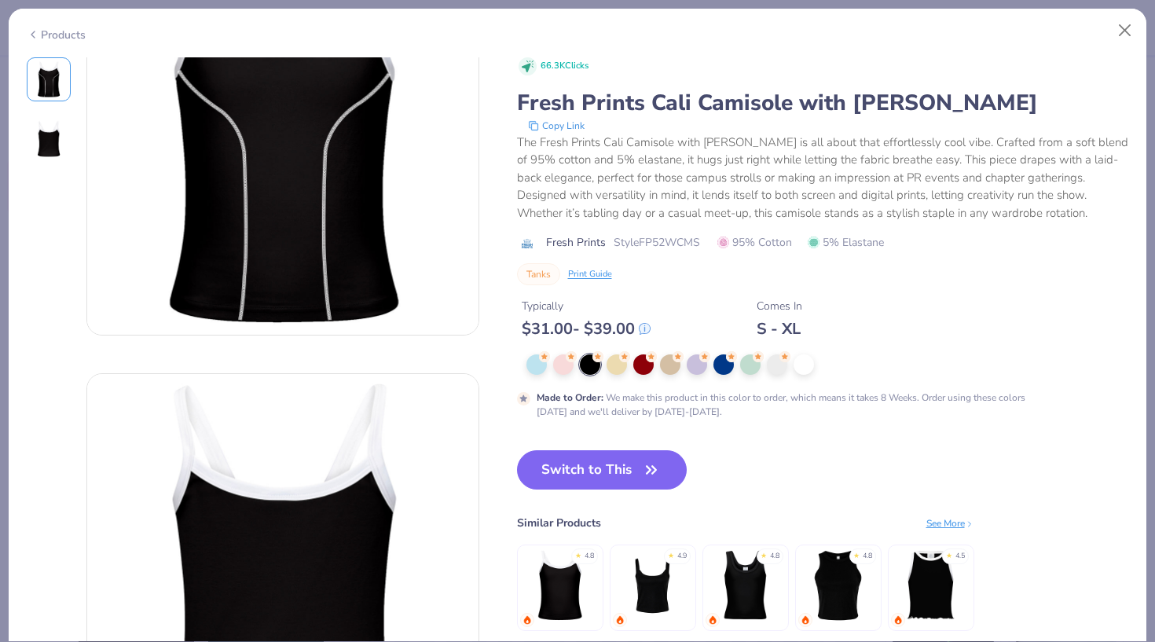
scroll to position [35, 0]
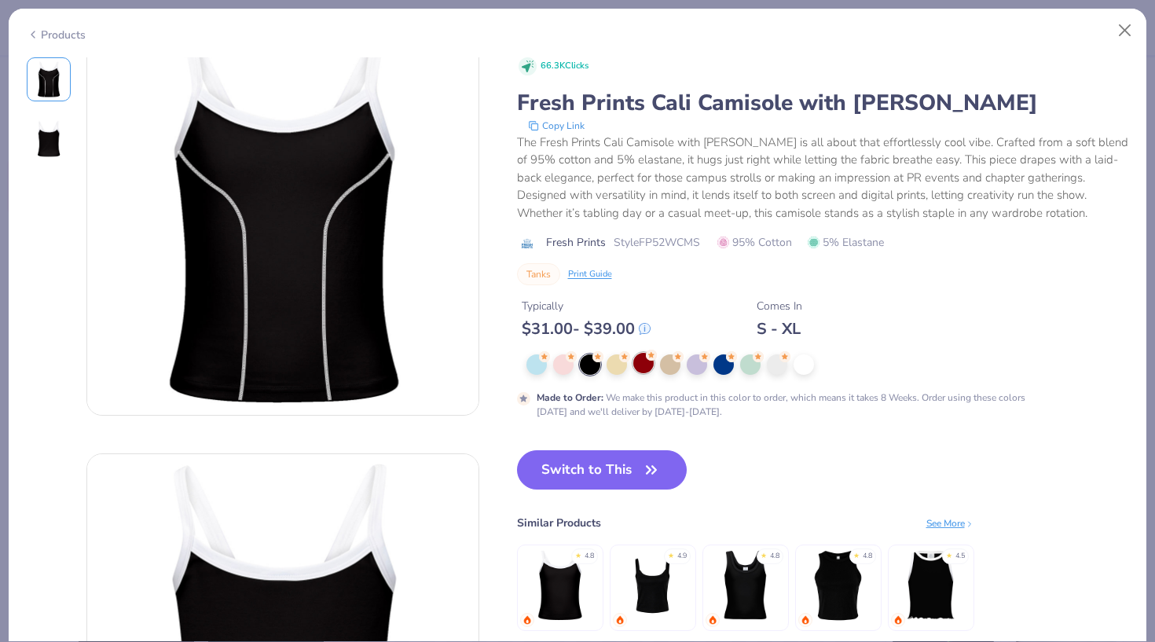
click at [644, 365] on div at bounding box center [643, 363] width 20 height 20
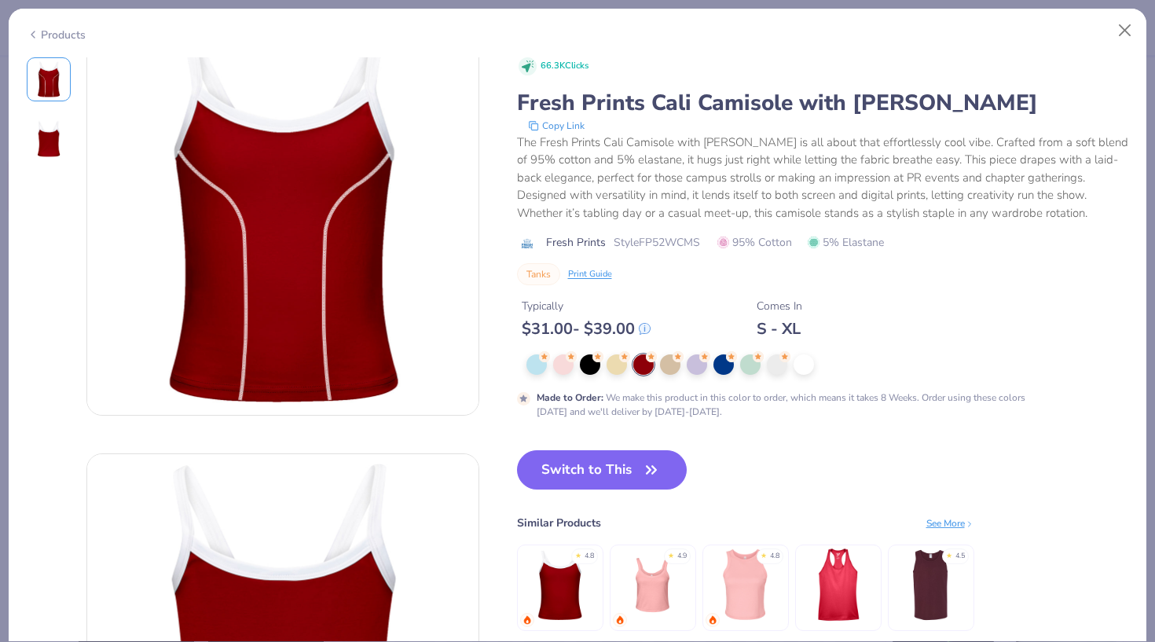
click at [698, 378] on div "Made to Order : We make this product in this color to order, which means it tak…" at bounding box center [823, 386] width 612 height 64
click at [1138, 27] on button "Close" at bounding box center [1125, 31] width 30 height 30
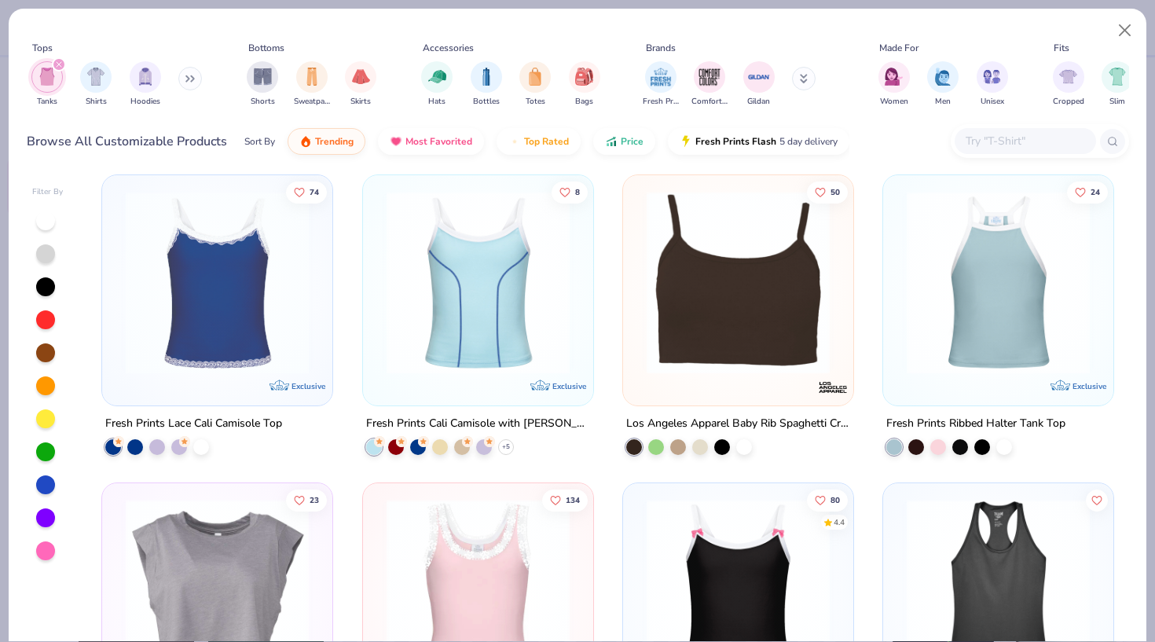
scroll to position [1027, 0]
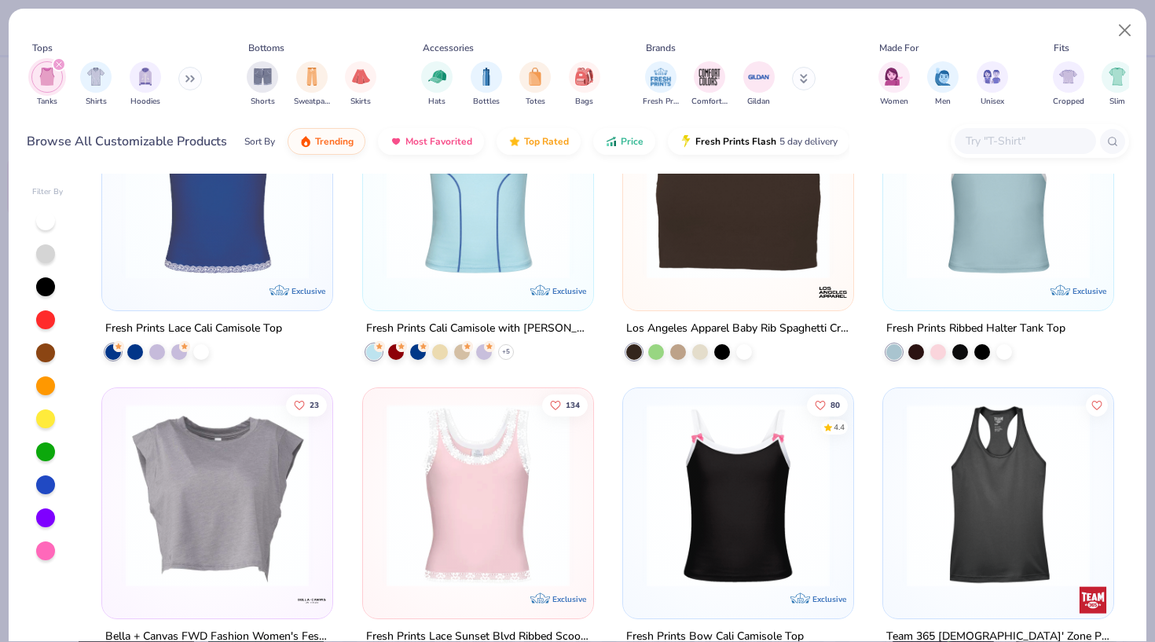
click at [783, 277] on img at bounding box center [738, 187] width 199 height 183
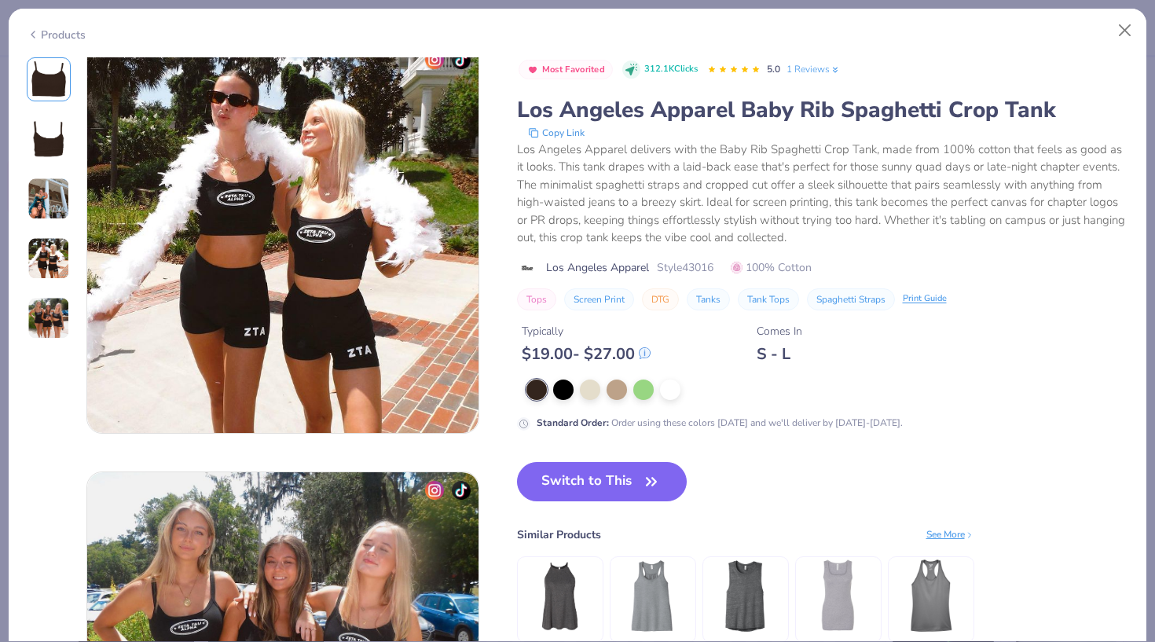
scroll to position [1285, 0]
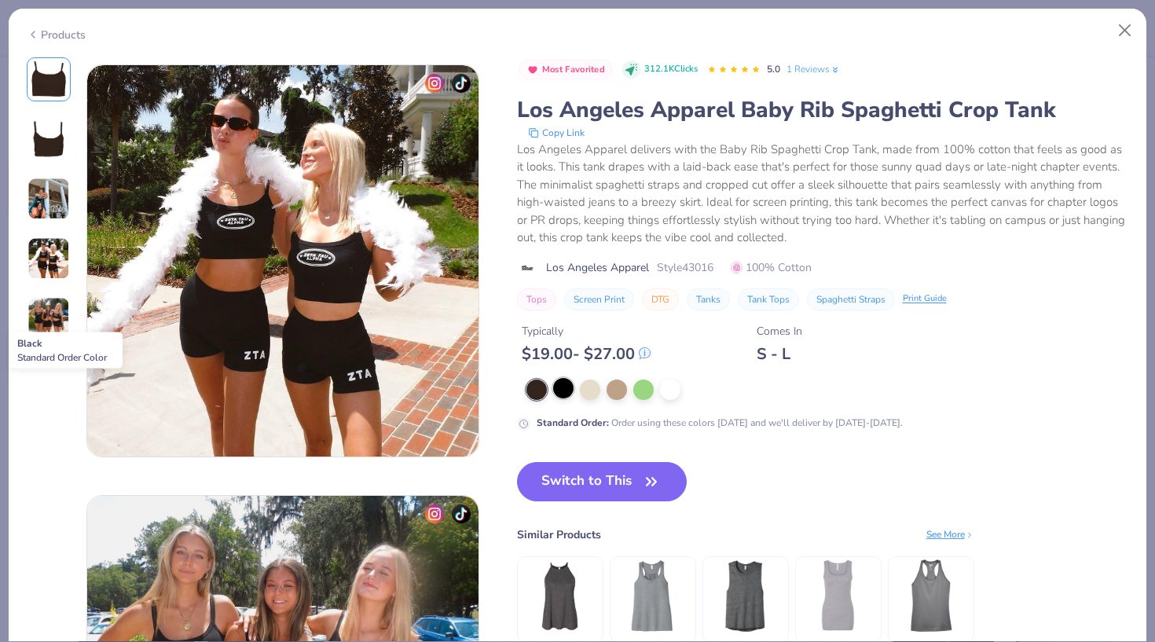
click at [565, 389] on div at bounding box center [563, 388] width 20 height 20
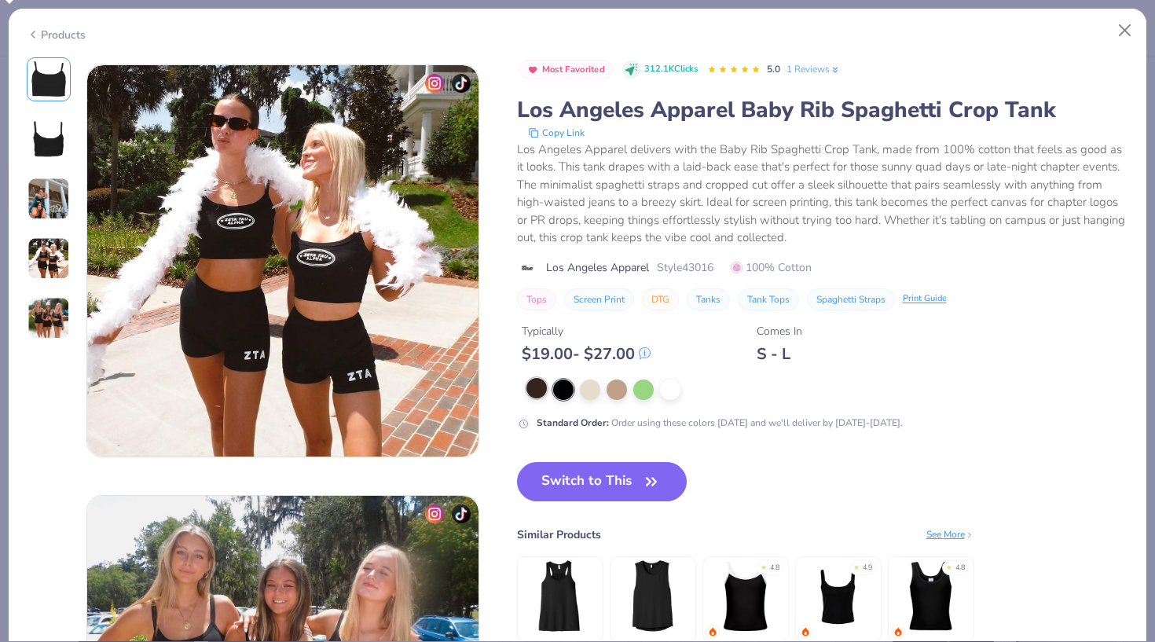
click at [538, 387] on div at bounding box center [536, 388] width 20 height 20
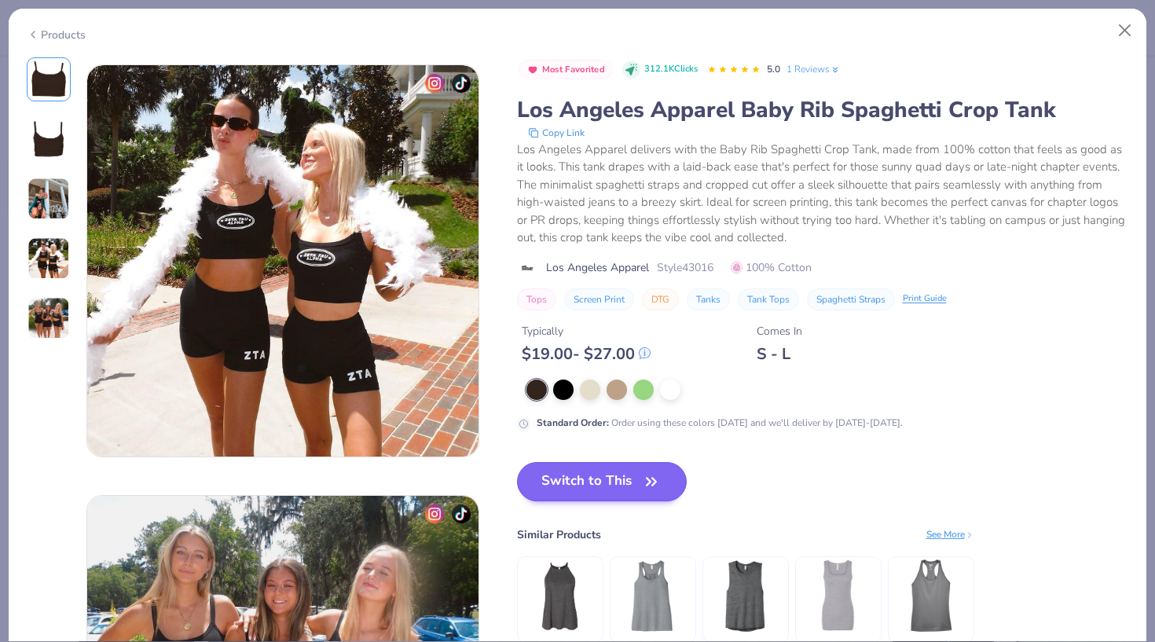
click at [603, 478] on button "Switch to This" at bounding box center [602, 481] width 170 height 39
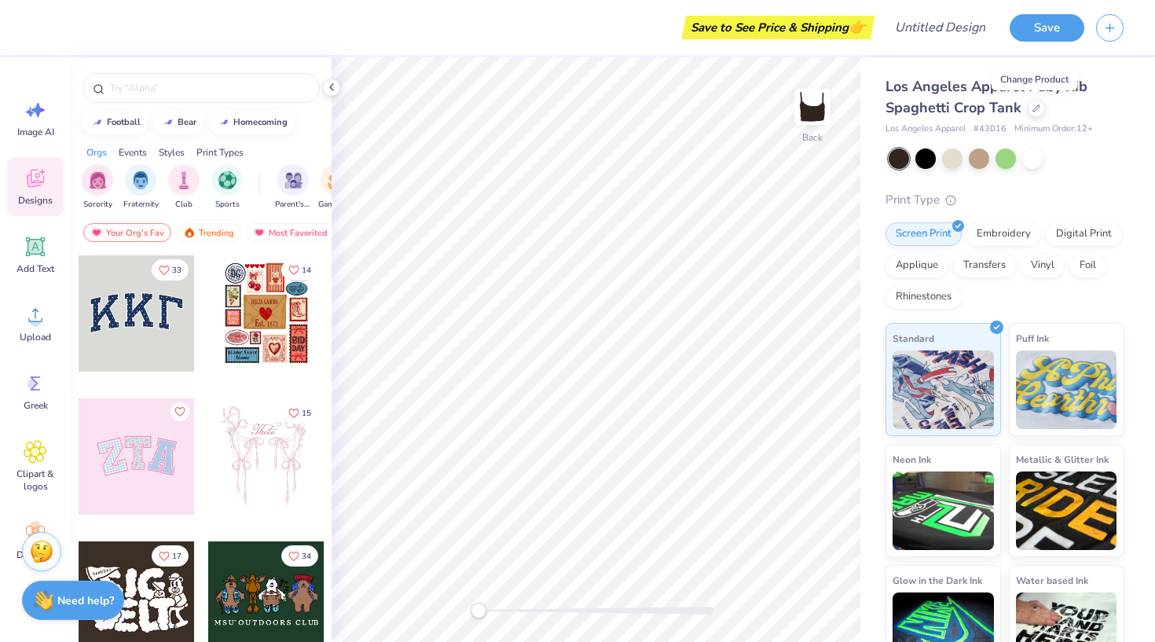
scroll to position [131, 0]
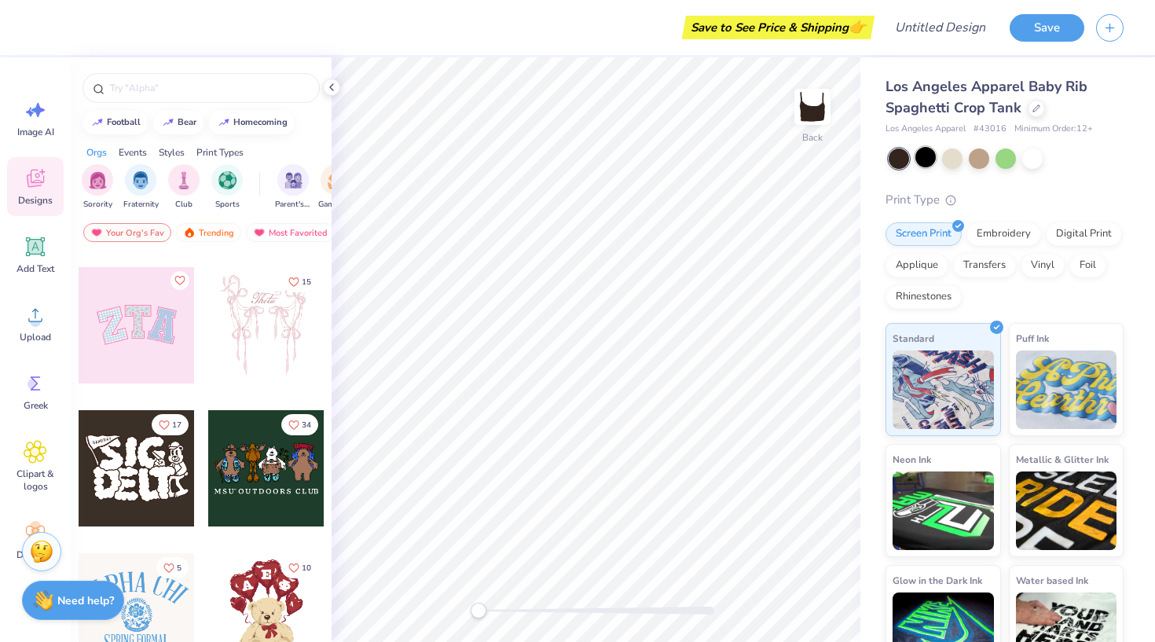
click at [932, 165] on div at bounding box center [925, 157] width 20 height 20
click at [1032, 168] on div "Los Angeles Apparel Baby Rib Spaghetti Crop Tank Los Angeles Apparel # 43016 Mi…" at bounding box center [1004, 377] width 238 height 602
click at [1016, 166] on div at bounding box center [1006, 158] width 235 height 20
click at [1010, 163] on div at bounding box center [1005, 157] width 20 height 20
click at [984, 156] on div at bounding box center [979, 157] width 20 height 20
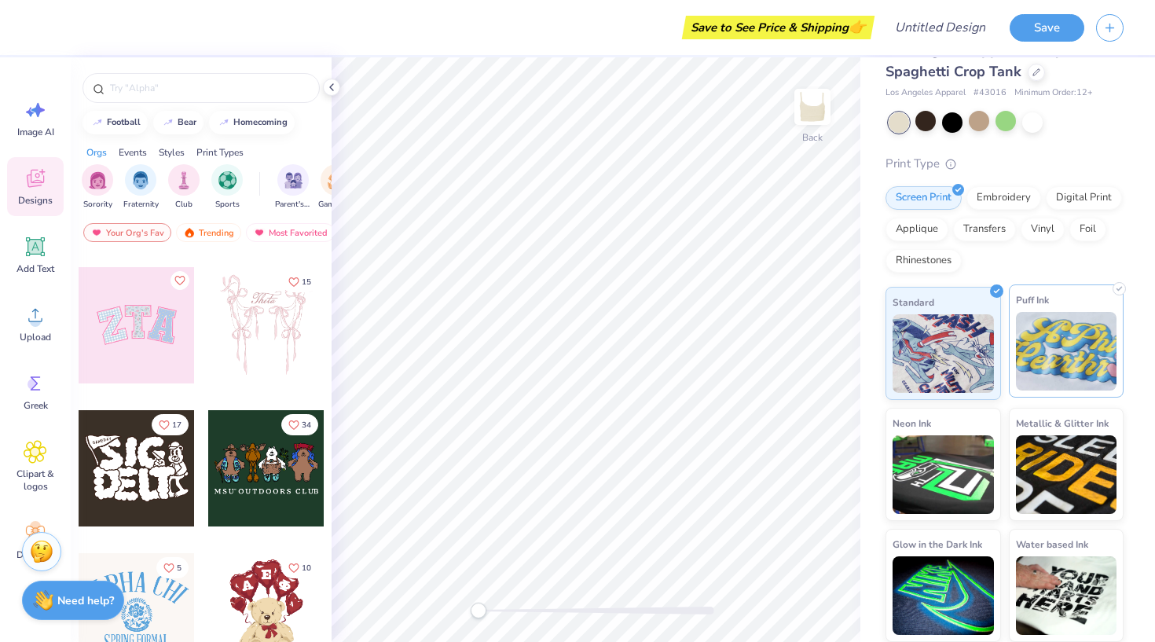
scroll to position [35, 0]
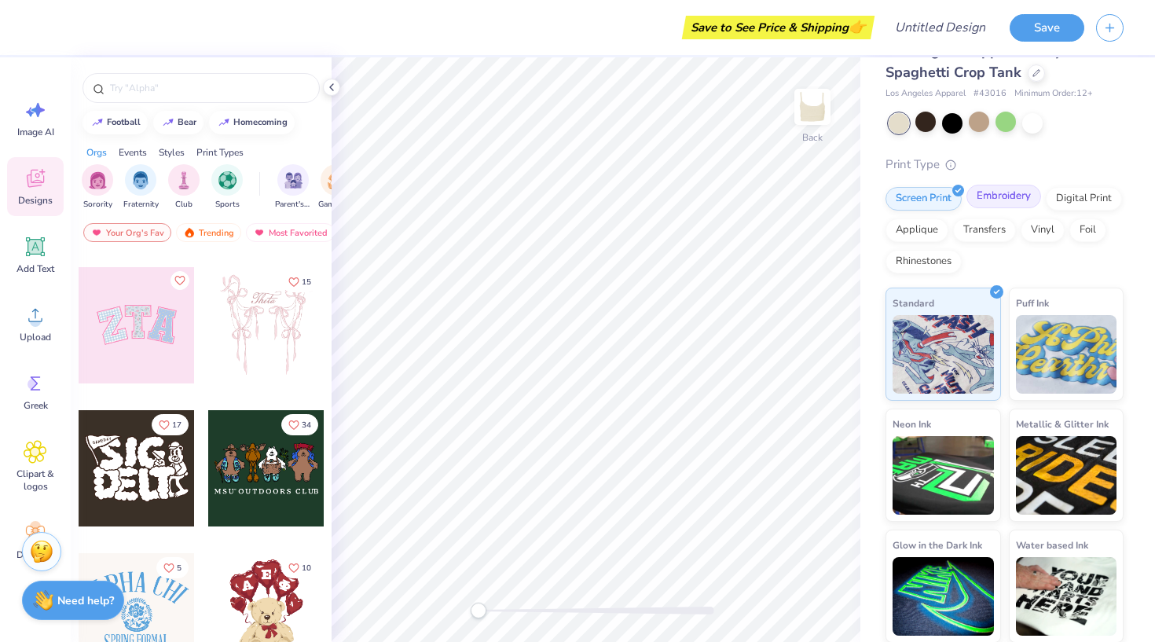
click at [1018, 209] on div "Screen Print Embroidery Digital Print Applique Transfers Vinyl Foil Rhinestones" at bounding box center [1004, 230] width 238 height 86
click at [1002, 201] on div "Embroidery" at bounding box center [1003, 197] width 75 height 24
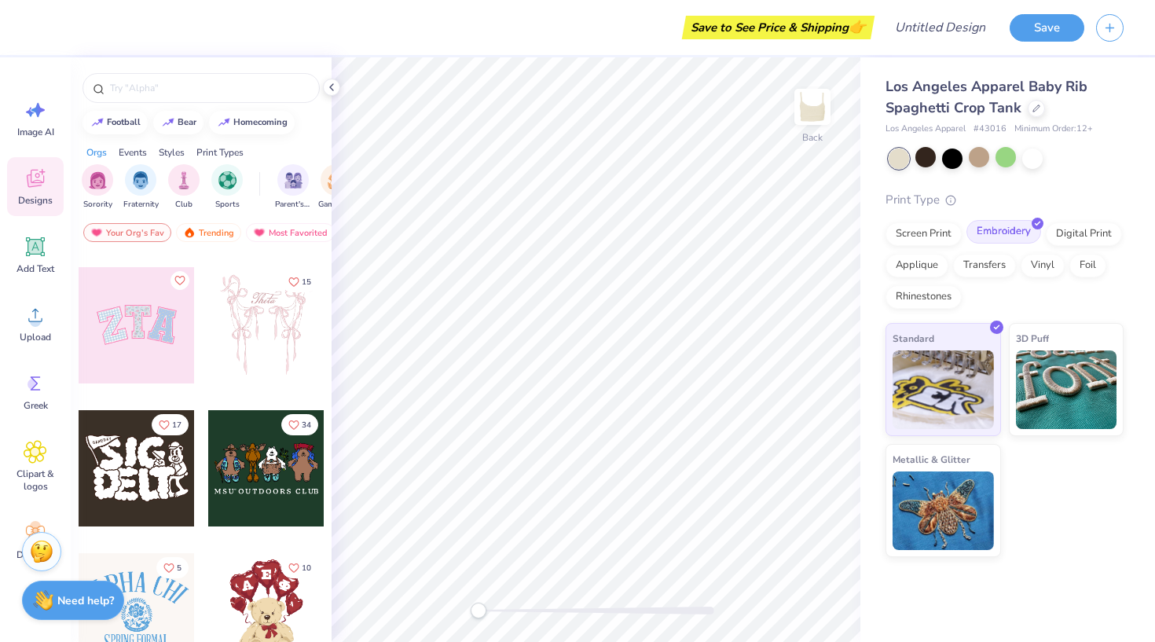
scroll to position [0, 0]
click at [948, 202] on icon at bounding box center [950, 197] width 11 height 11
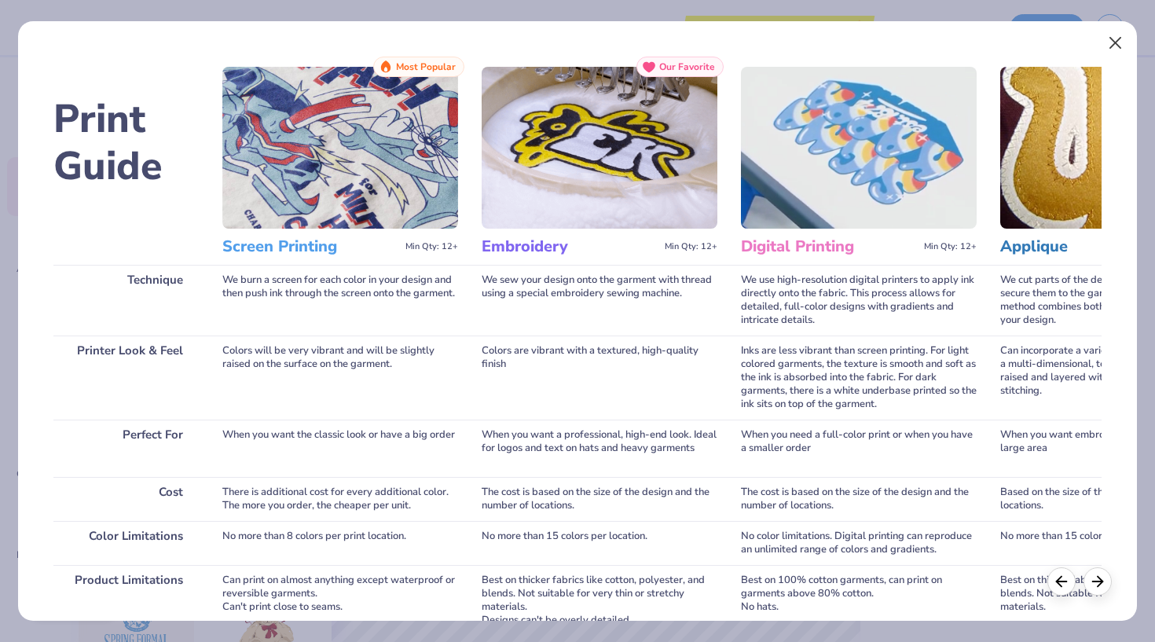
click at [1113, 38] on button "Close" at bounding box center [1116, 43] width 30 height 30
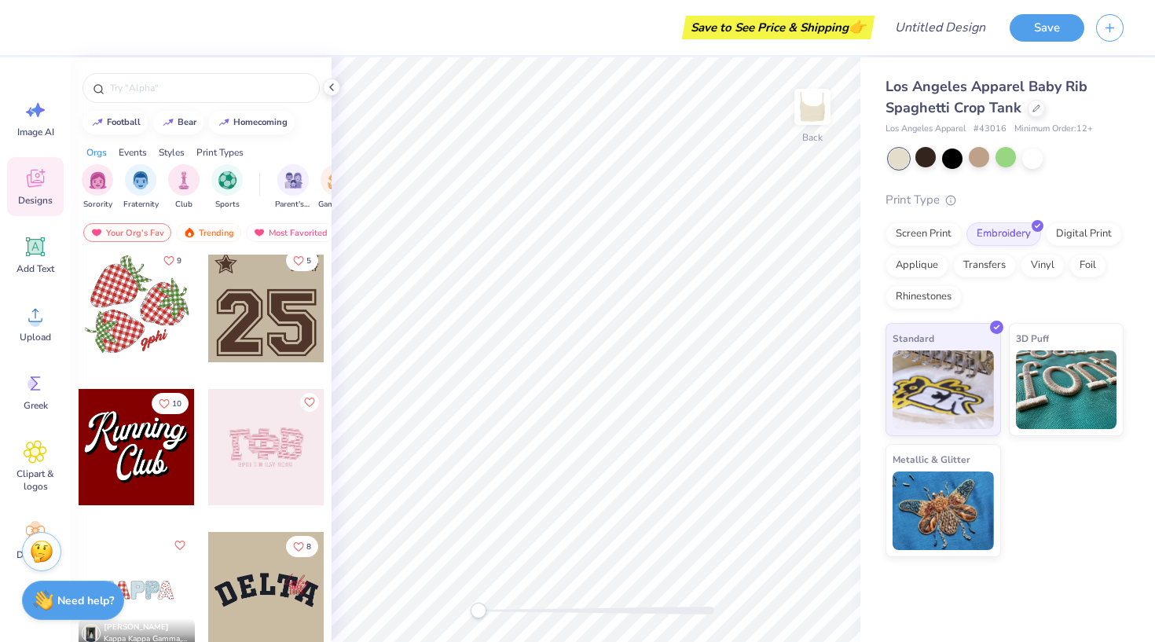
scroll to position [1724, 0]
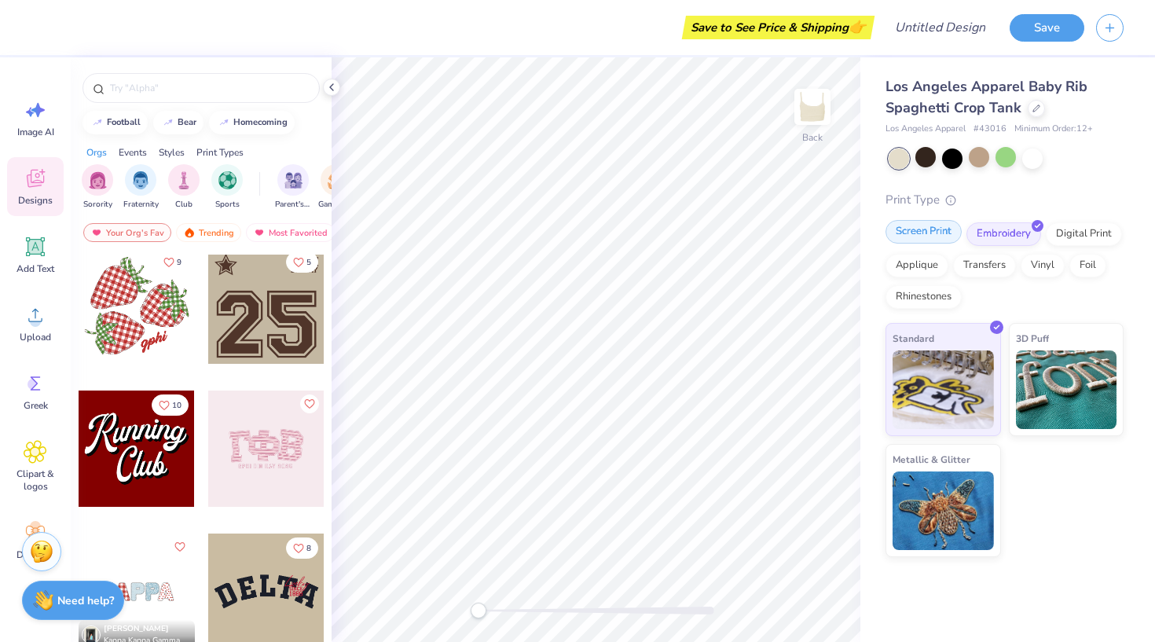
click at [924, 235] on div "Screen Print" at bounding box center [923, 232] width 76 height 24
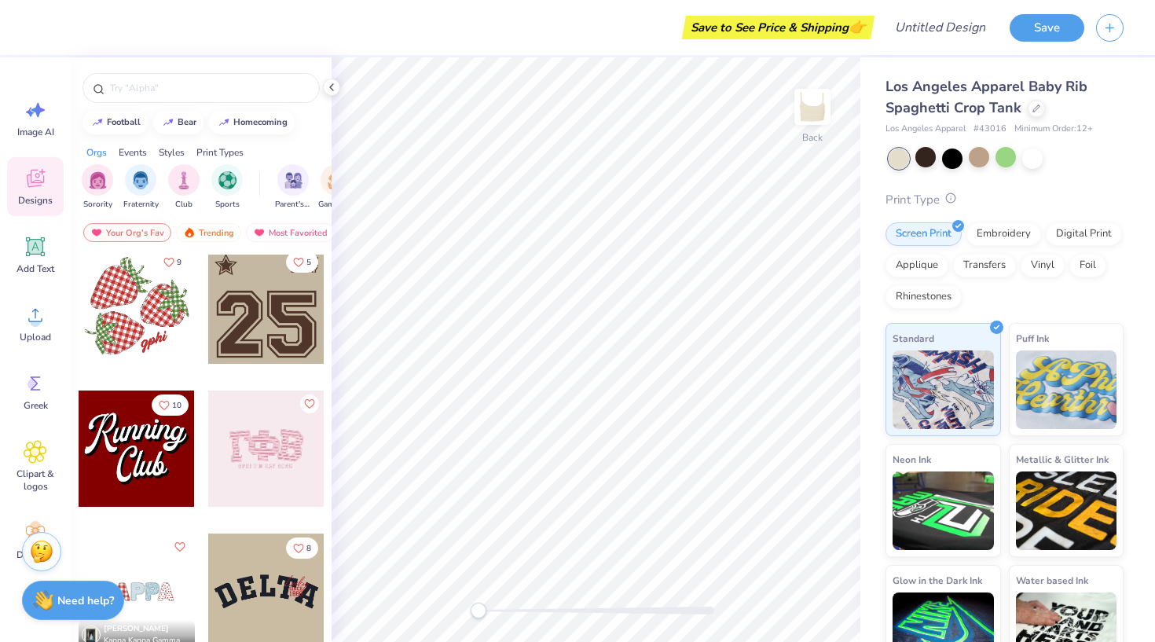
click at [950, 203] on icon at bounding box center [950, 197] width 11 height 11
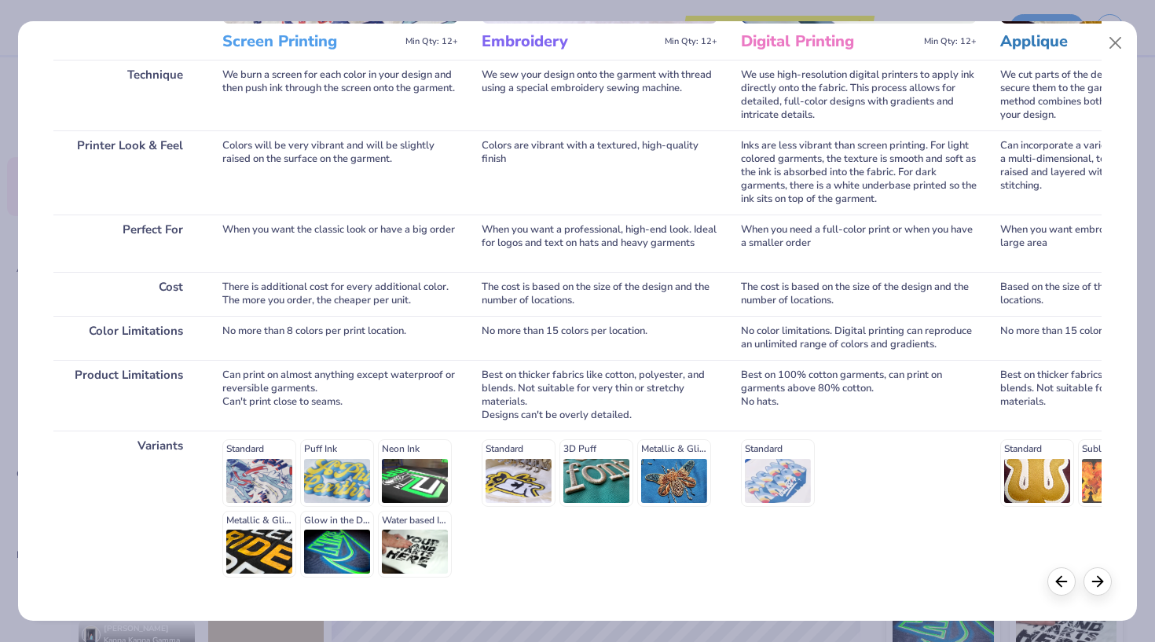
scroll to position [0, 0]
click at [1100, 580] on icon at bounding box center [1097, 578] width 17 height 17
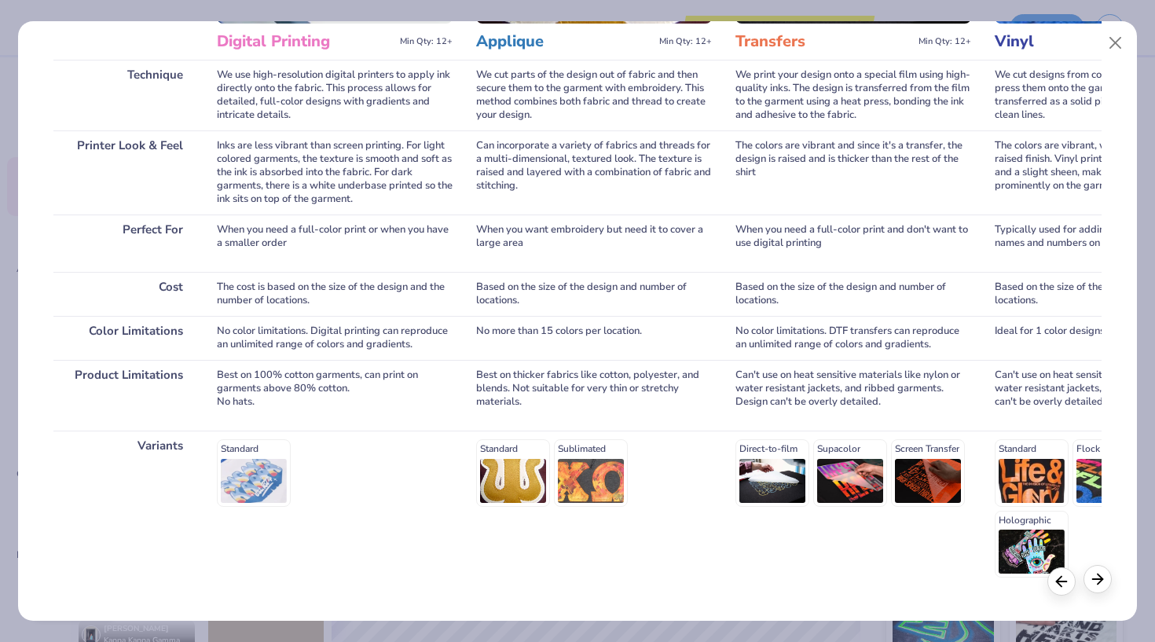
click at [1100, 580] on icon at bounding box center [1097, 578] width 17 height 17
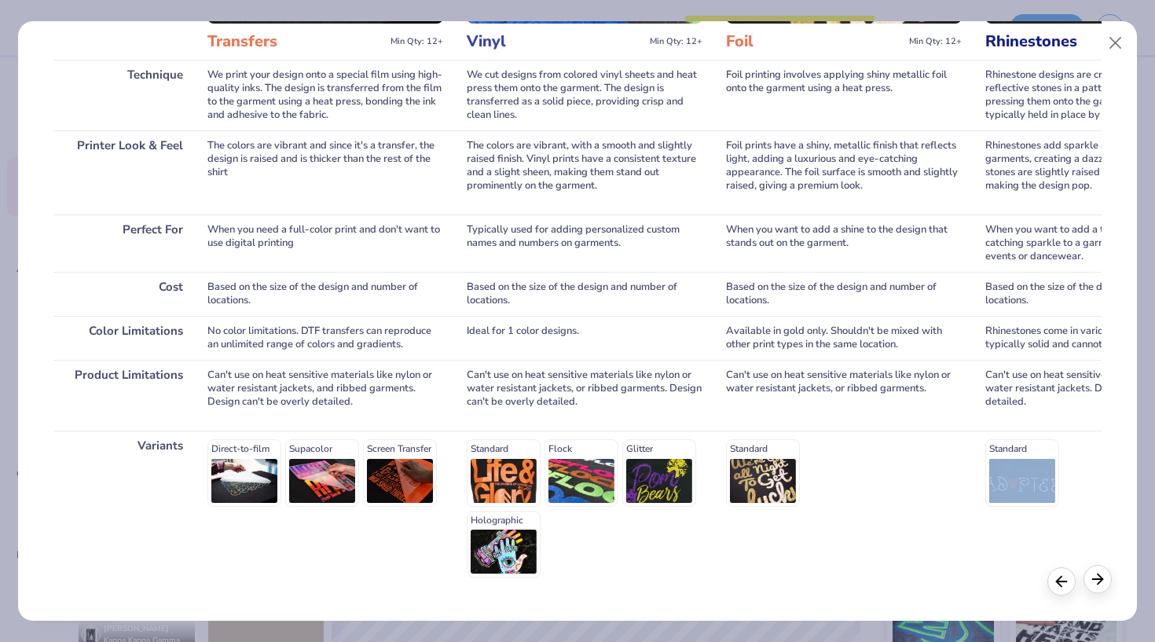
click at [1100, 580] on icon at bounding box center [1097, 578] width 17 height 17
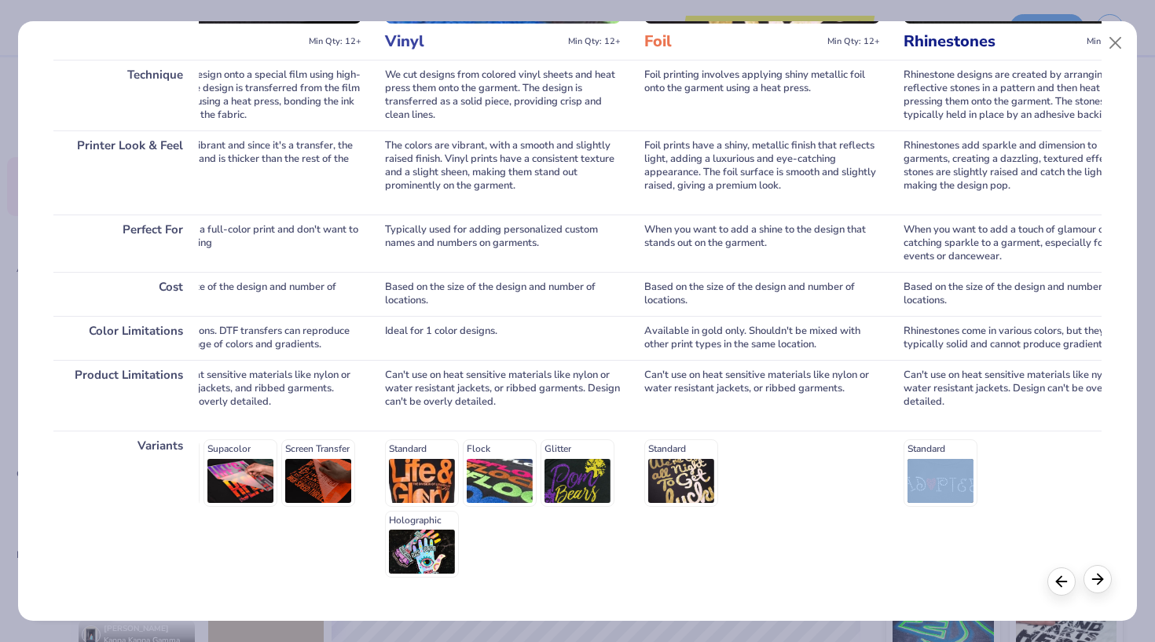
scroll to position [0, 1195]
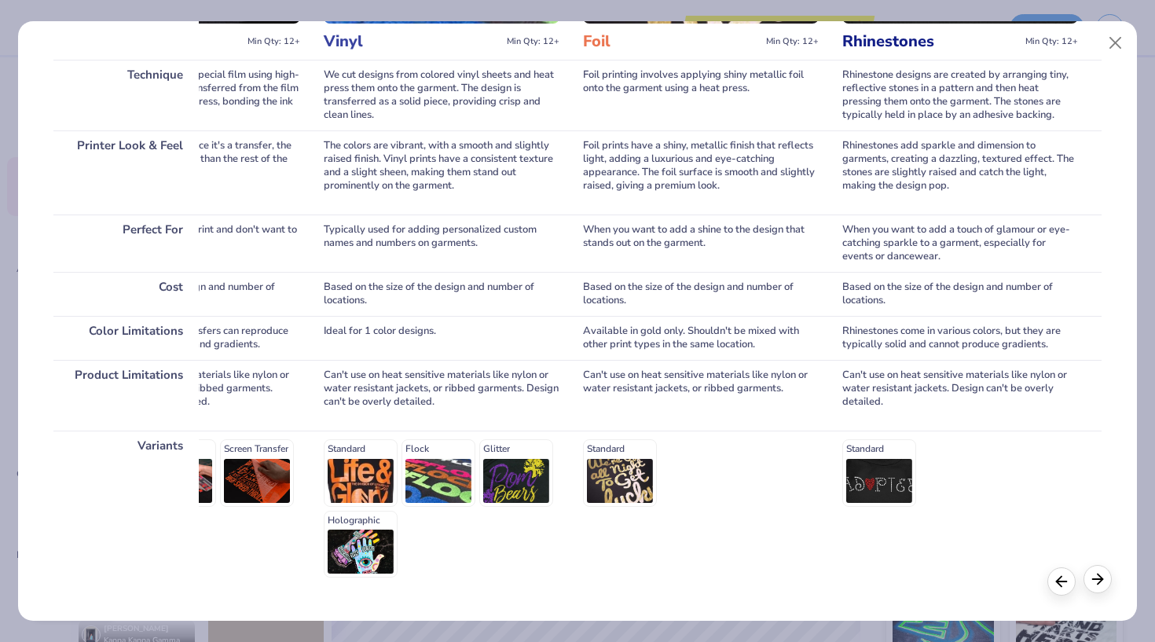
click at [1100, 580] on icon at bounding box center [1097, 578] width 17 height 17
click at [1113, 38] on button "Close" at bounding box center [1116, 43] width 30 height 30
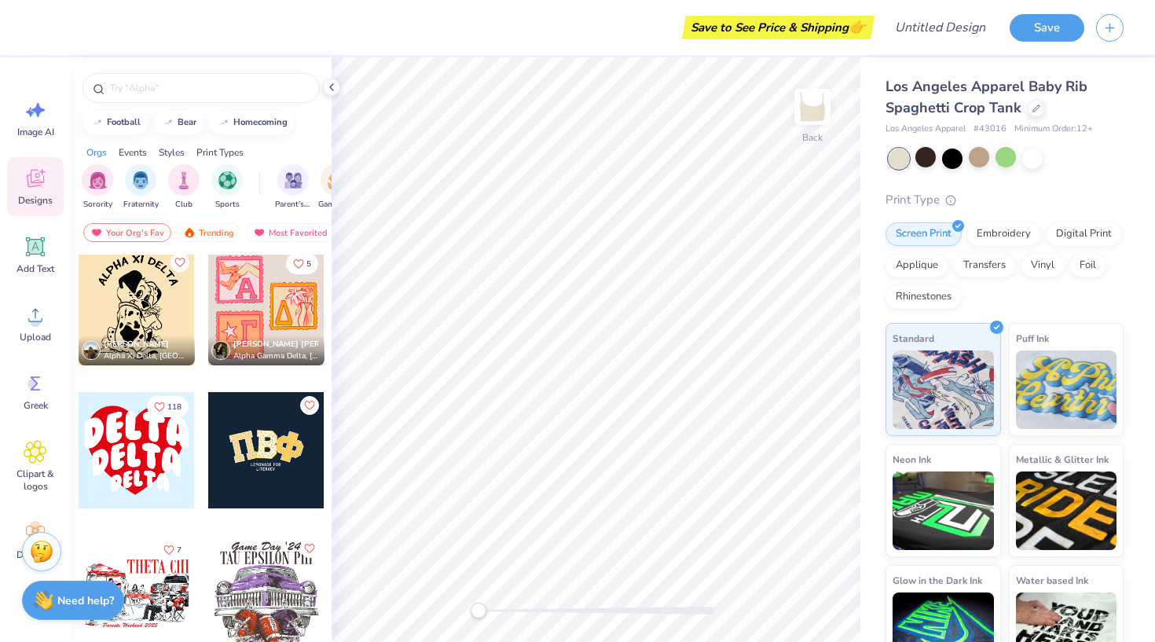
scroll to position [3013, 0]
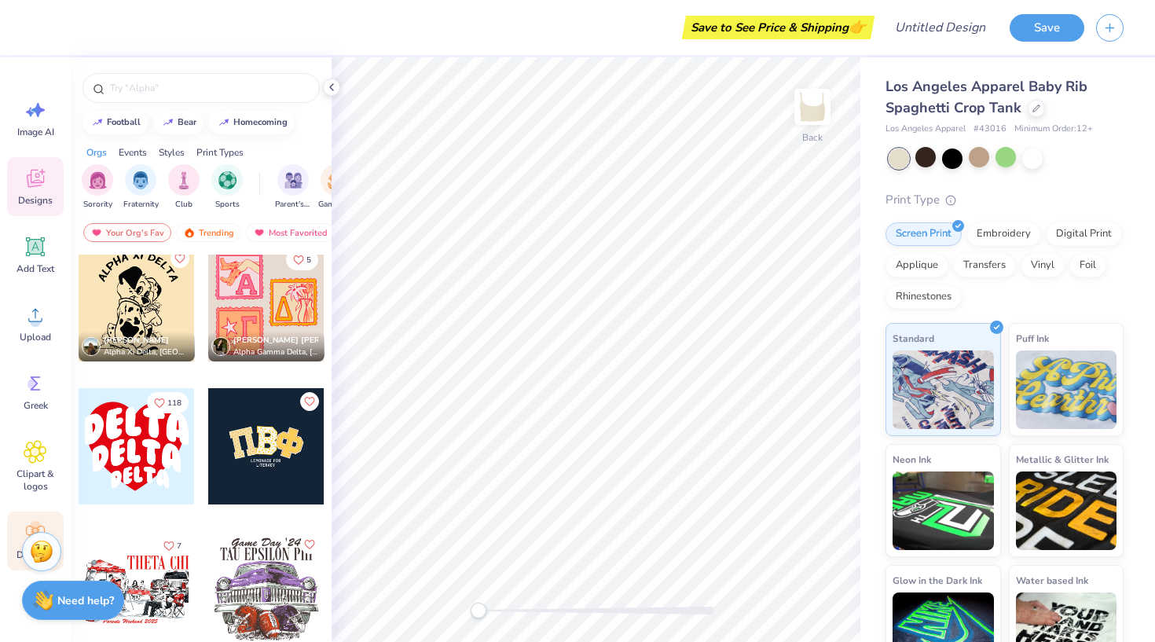
click at [37, 515] on div "Decorate" at bounding box center [35, 540] width 57 height 59
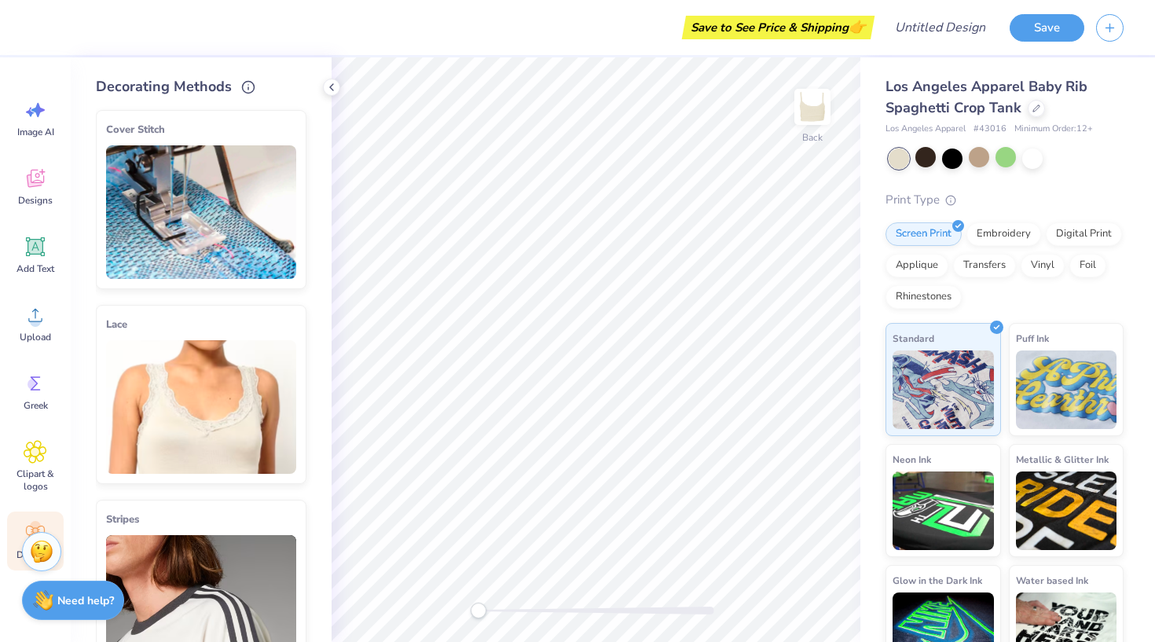
scroll to position [0, 0]
click at [250, 82] on circle at bounding box center [249, 85] width 12 height 12
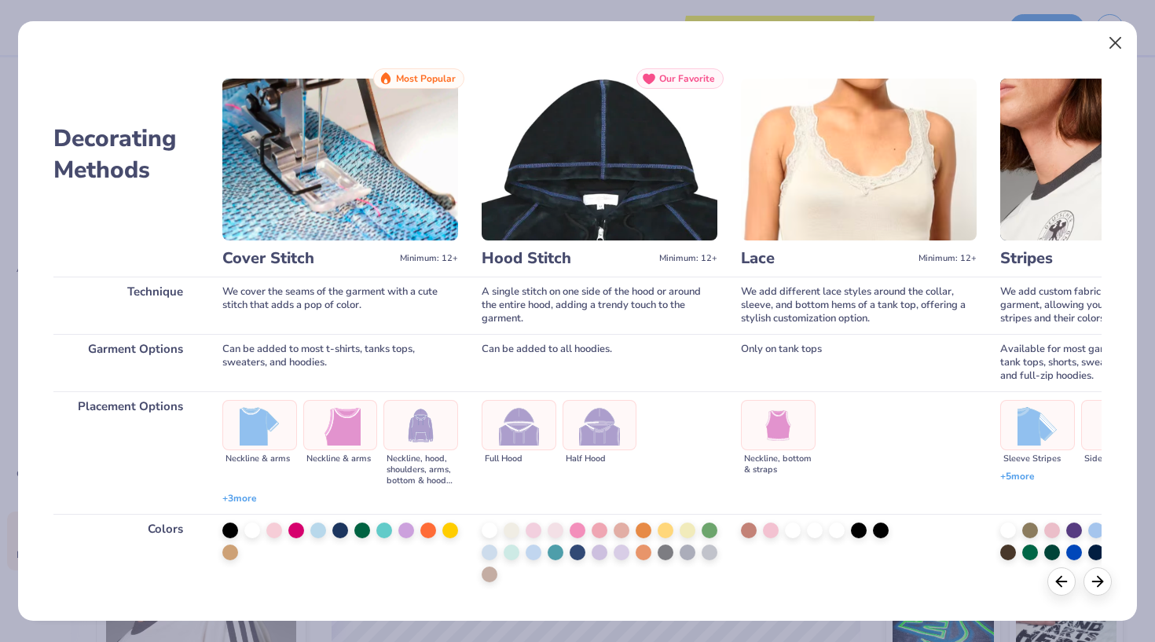
click at [1113, 41] on button "Close" at bounding box center [1116, 43] width 30 height 30
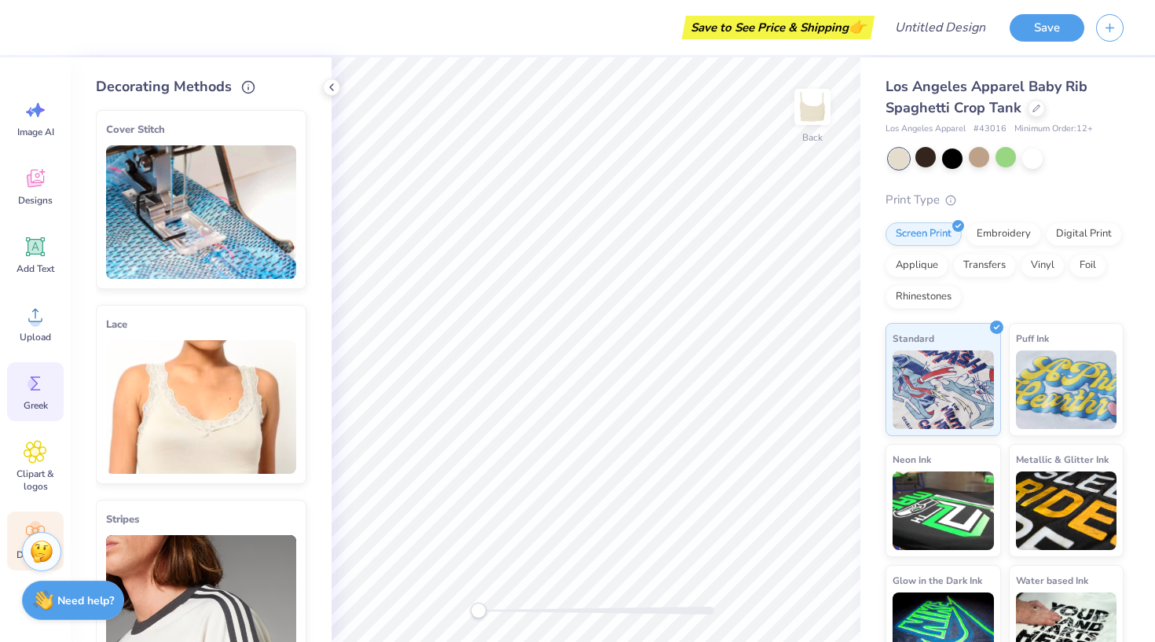
click at [42, 387] on icon at bounding box center [36, 384] width 24 height 24
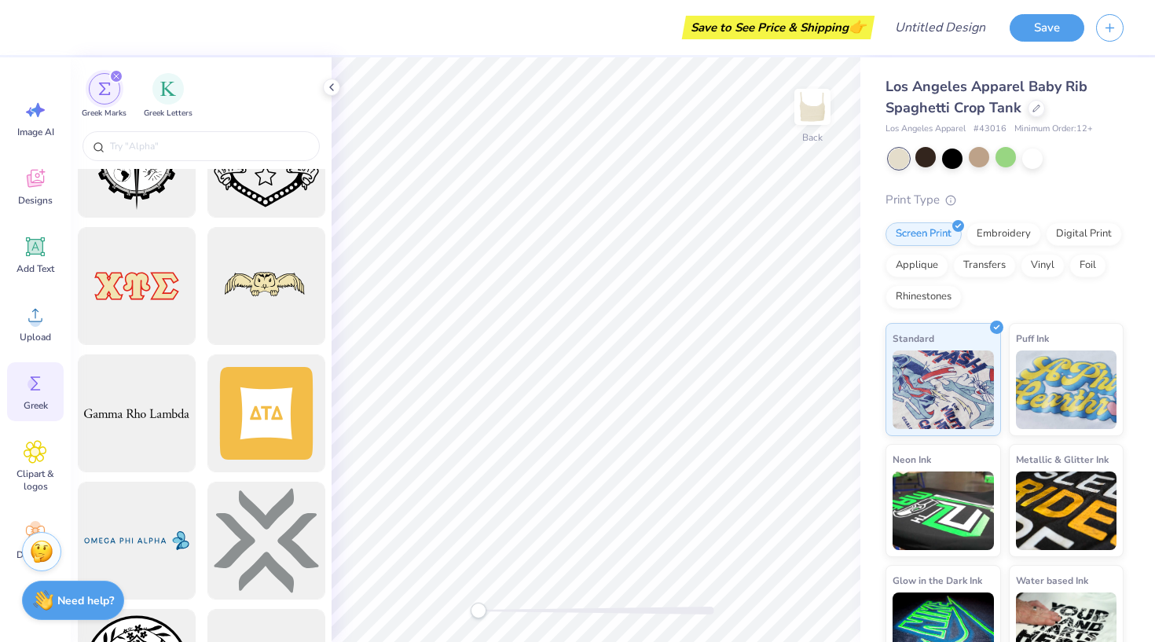
scroll to position [2560, 0]
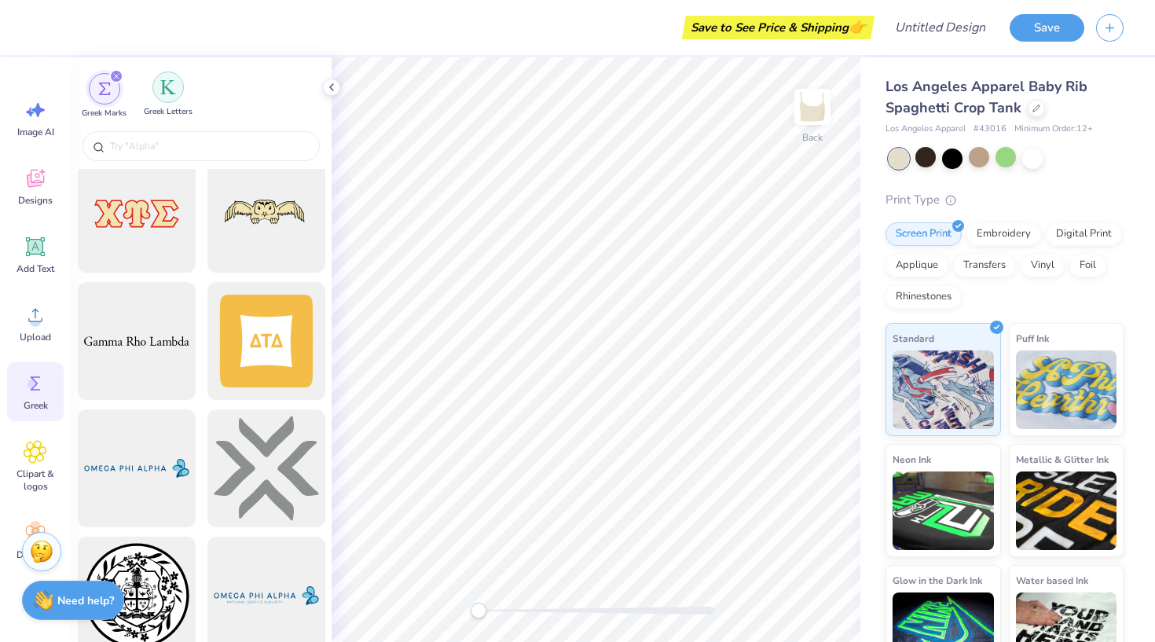
click at [174, 102] on div "Greek Letters" at bounding box center [168, 94] width 49 height 46
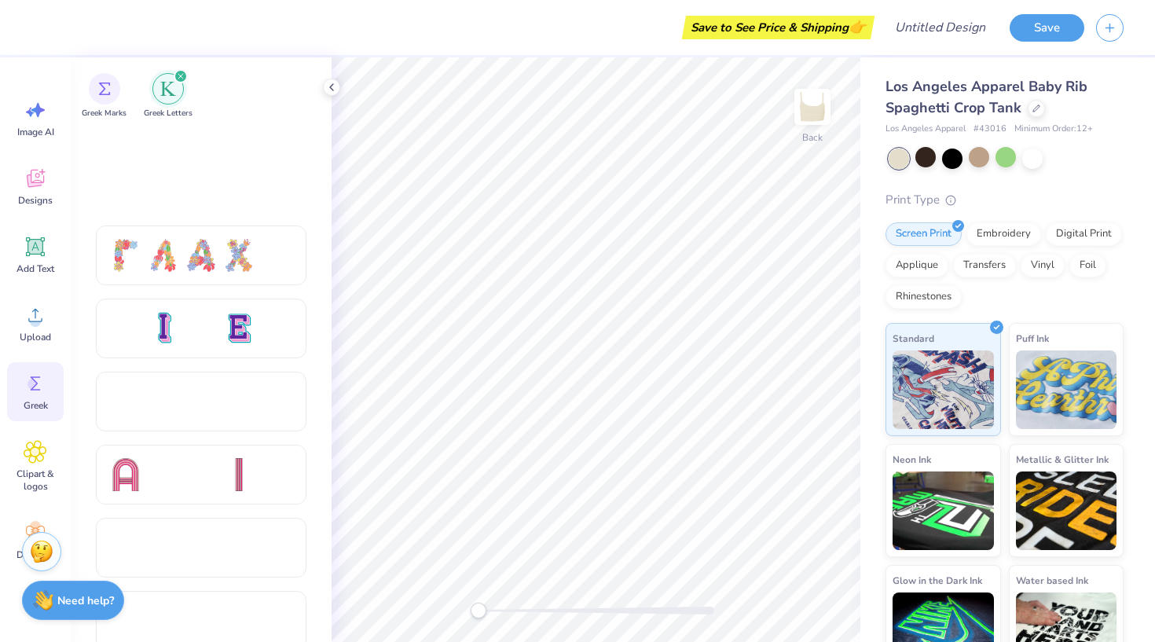
scroll to position [1535, 0]
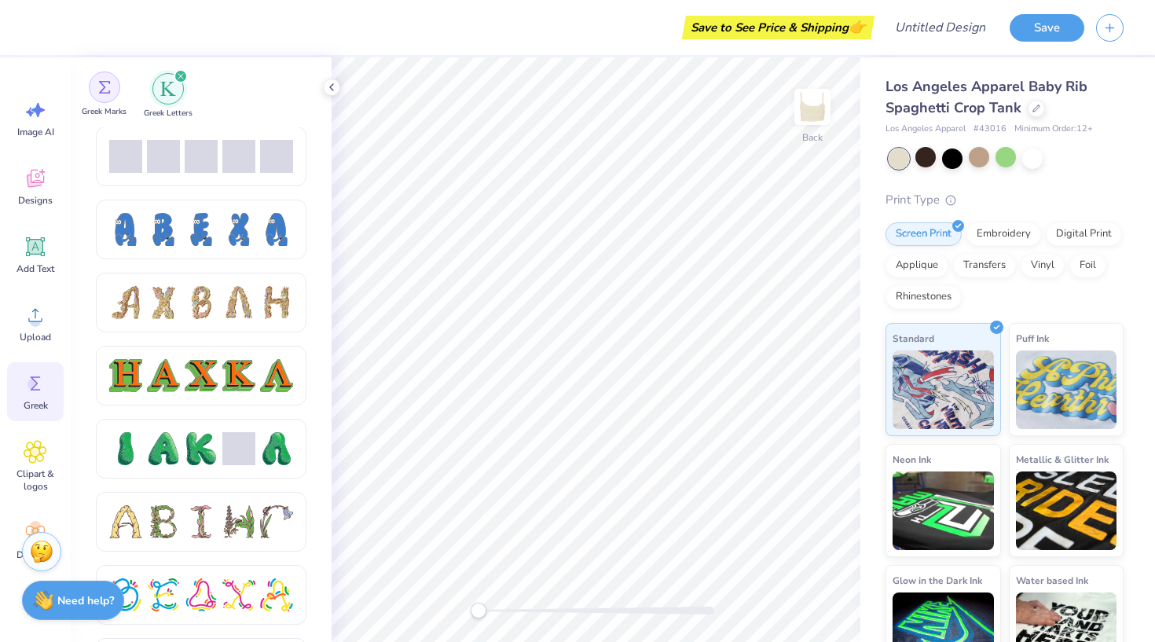
click at [115, 89] on div "filter for Greek Marks" at bounding box center [104, 86] width 31 height 31
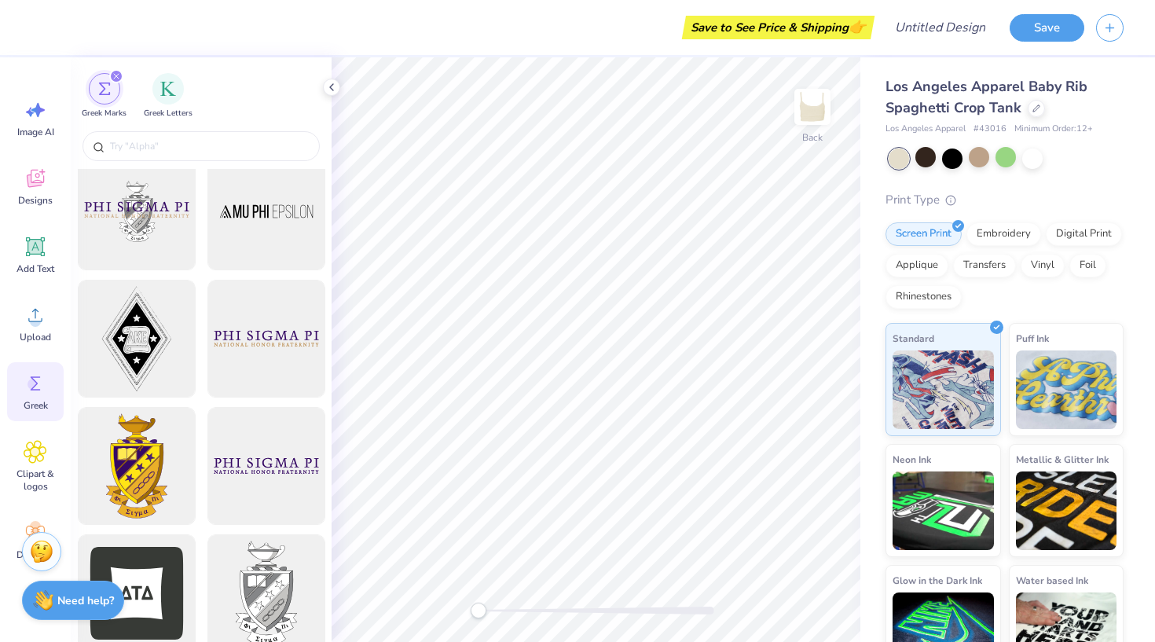
scroll to position [431, 0]
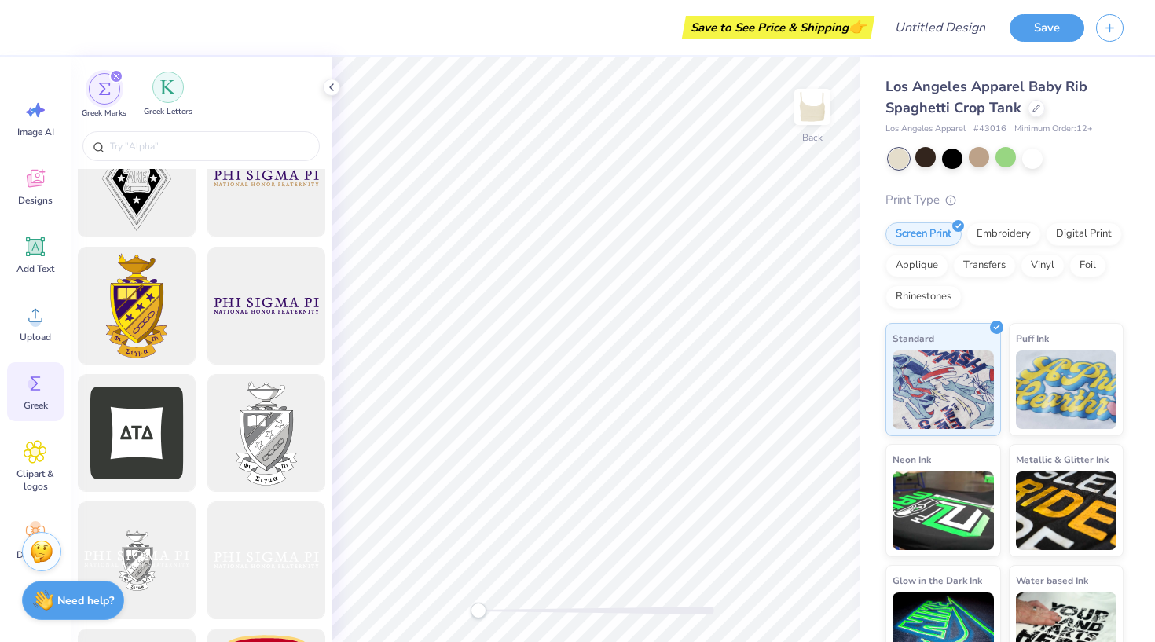
click at [153, 88] on div "filter for Greek Letters" at bounding box center [167, 86] width 31 height 31
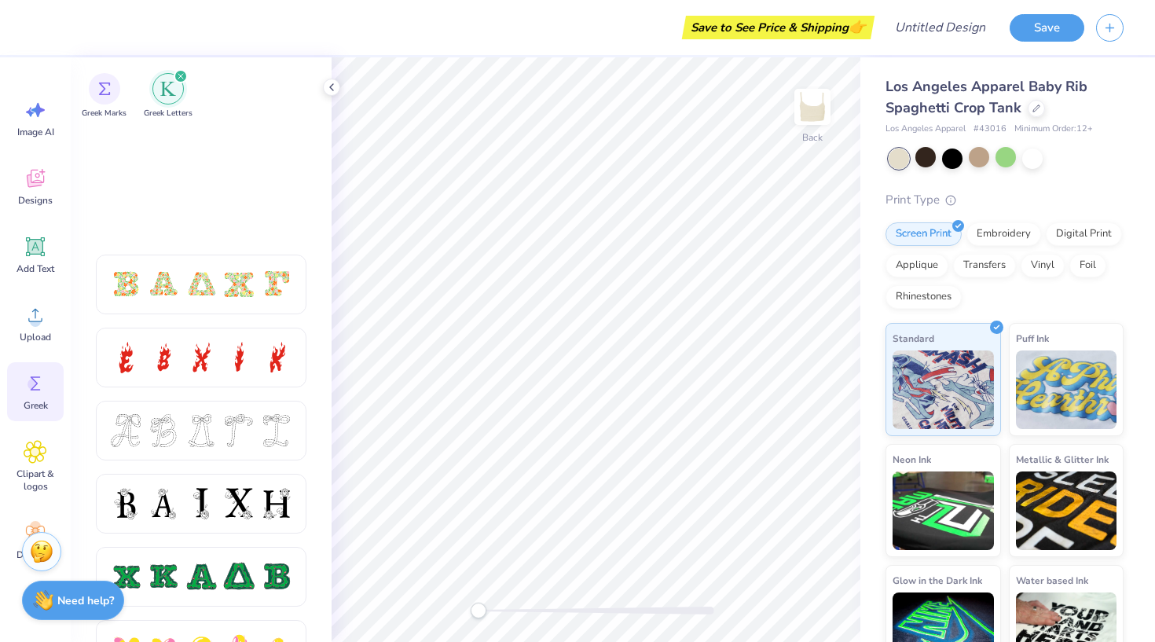
scroll to position [90, 0]
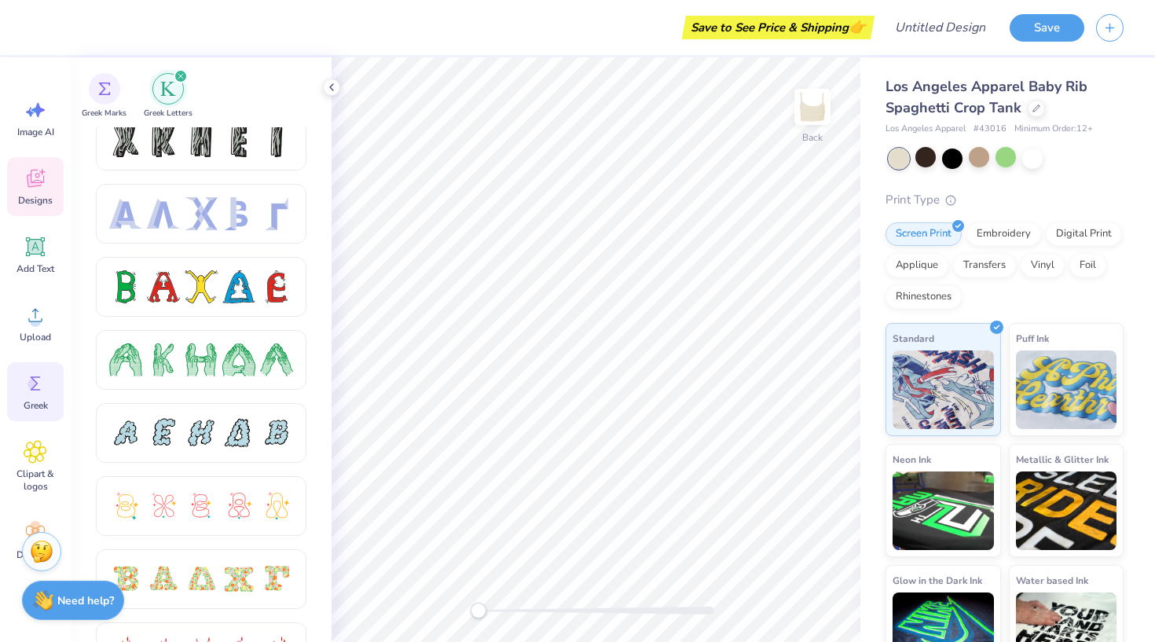
click at [55, 181] on div "Designs" at bounding box center [35, 186] width 57 height 59
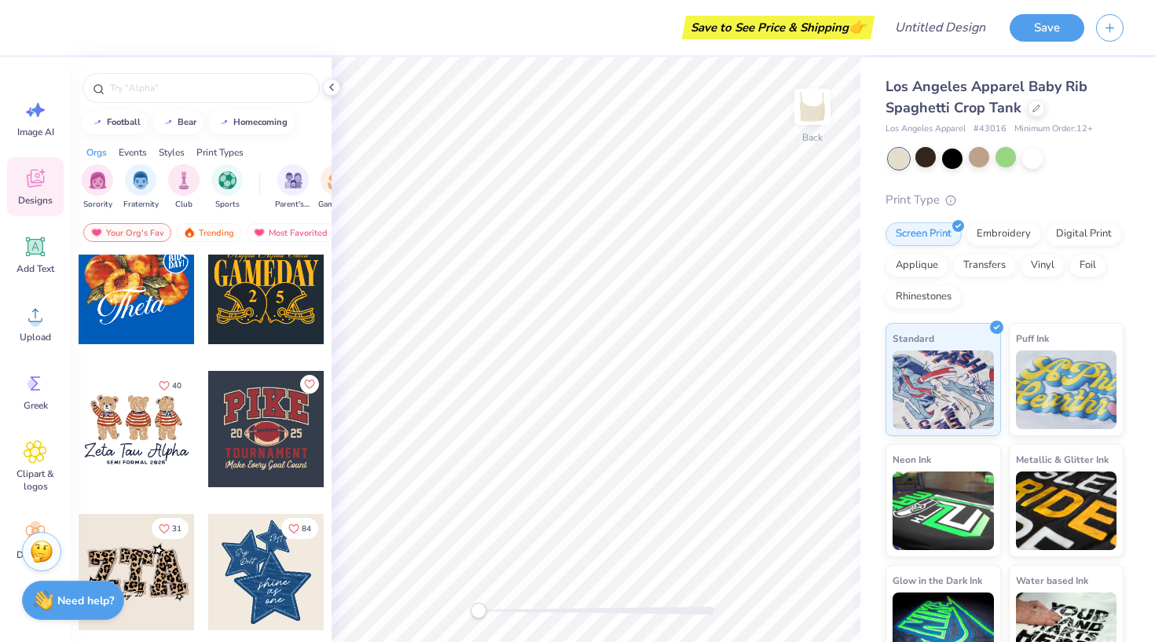
scroll to position [1307, 0]
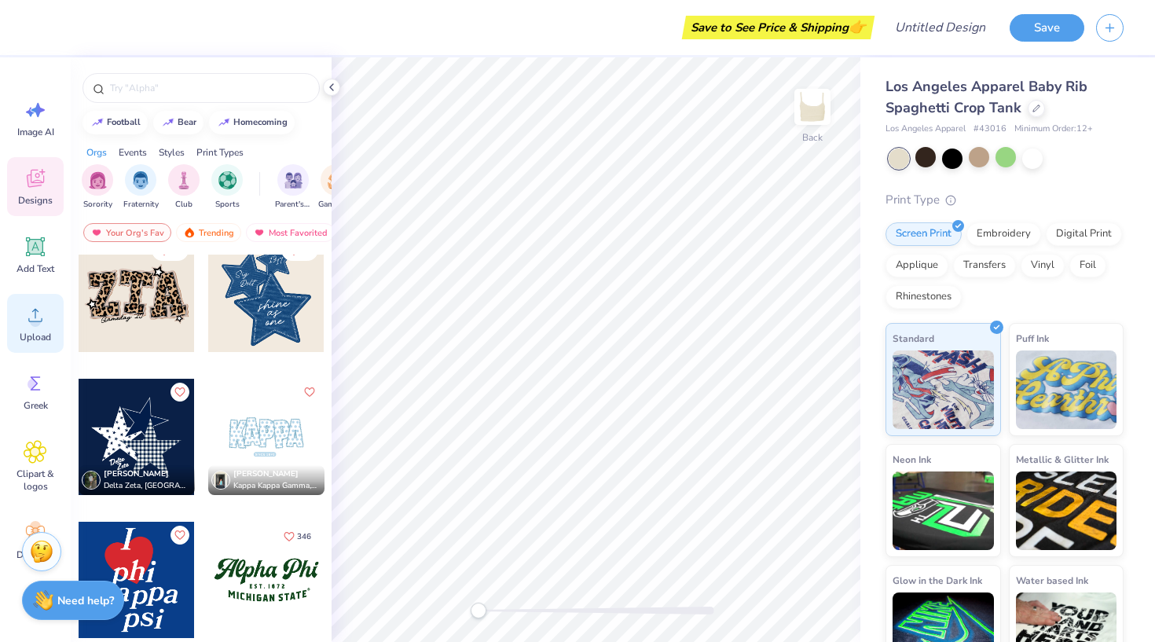
click at [46, 302] on div "Upload" at bounding box center [35, 323] width 57 height 59
click at [40, 128] on span "Image AI" at bounding box center [35, 132] width 37 height 13
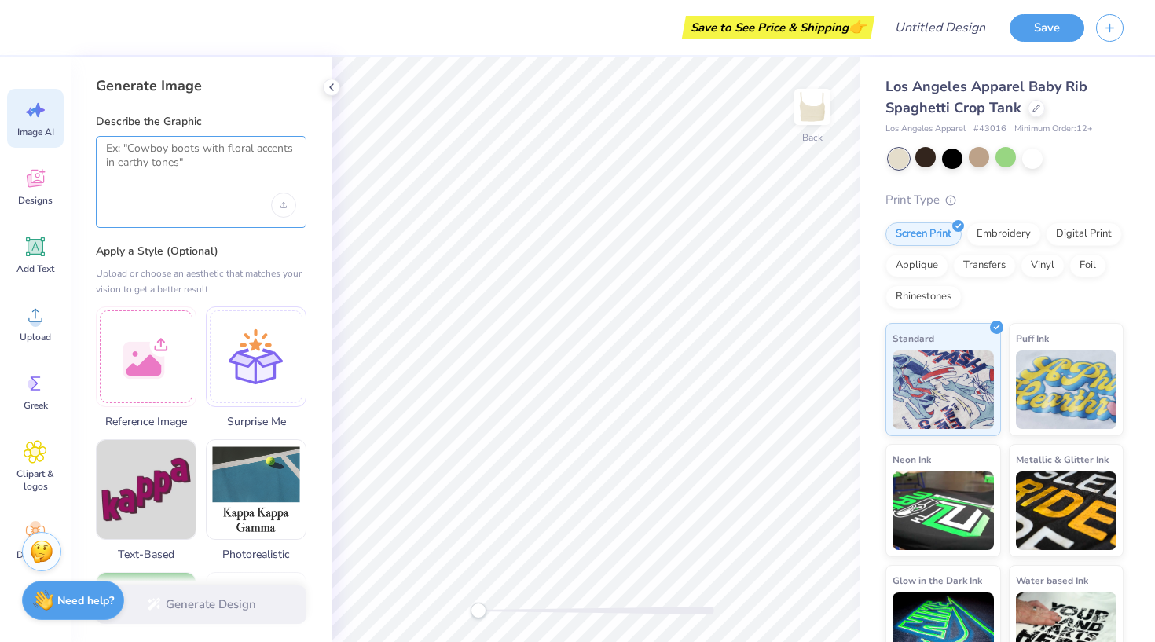
click at [206, 176] on textarea at bounding box center [201, 160] width 190 height 39
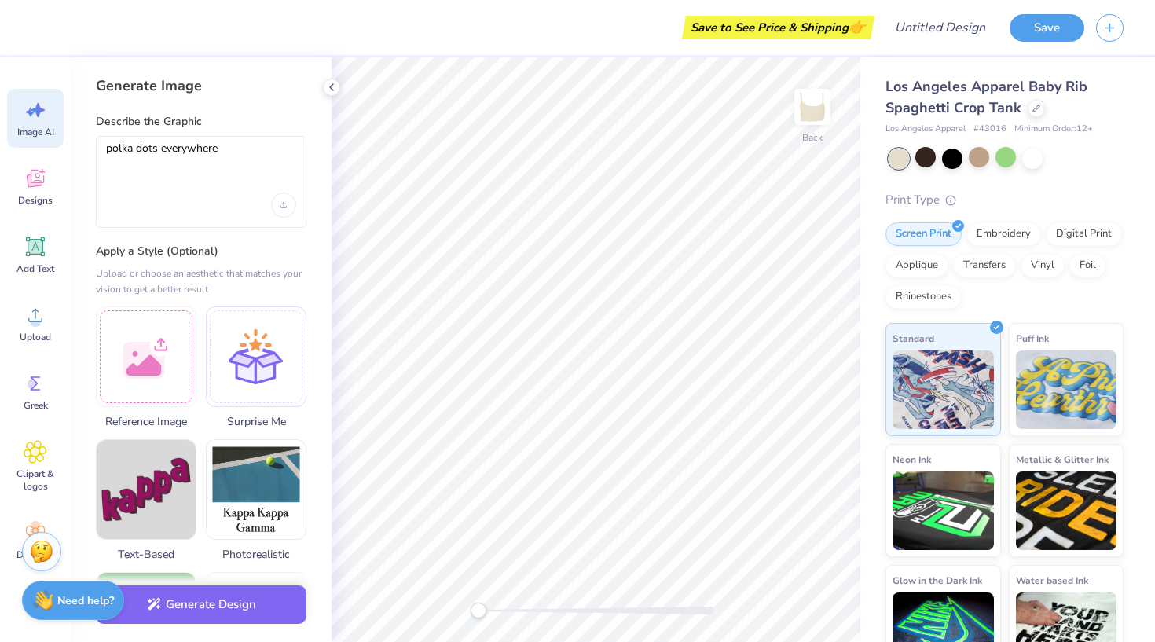
click at [240, 186] on div "polka dots everywhere" at bounding box center [201, 182] width 211 height 92
click at [266, 140] on div "polka dots everywhere" at bounding box center [201, 182] width 211 height 92
click at [266, 152] on textarea "polka dots everywhere" at bounding box center [201, 160] width 190 height 39
type textarea "polka dots everywhere"
click at [278, 251] on label "Apply a Style (Optional)" at bounding box center [201, 252] width 211 height 16
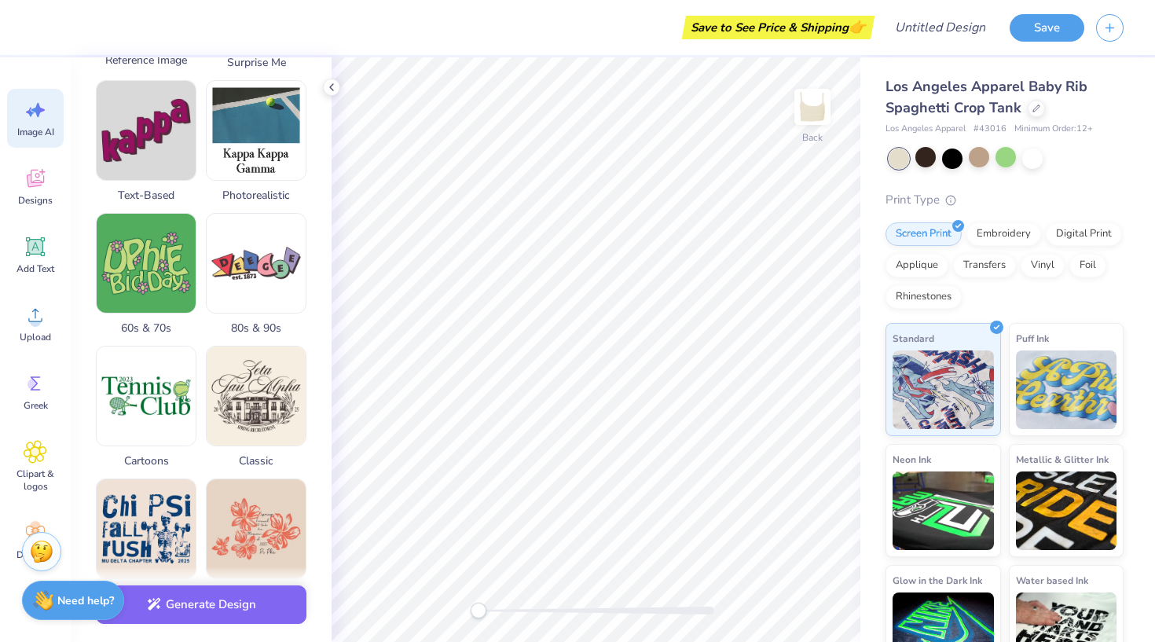
scroll to position [390, 0]
